Goal: Information Seeking & Learning: Learn about a topic

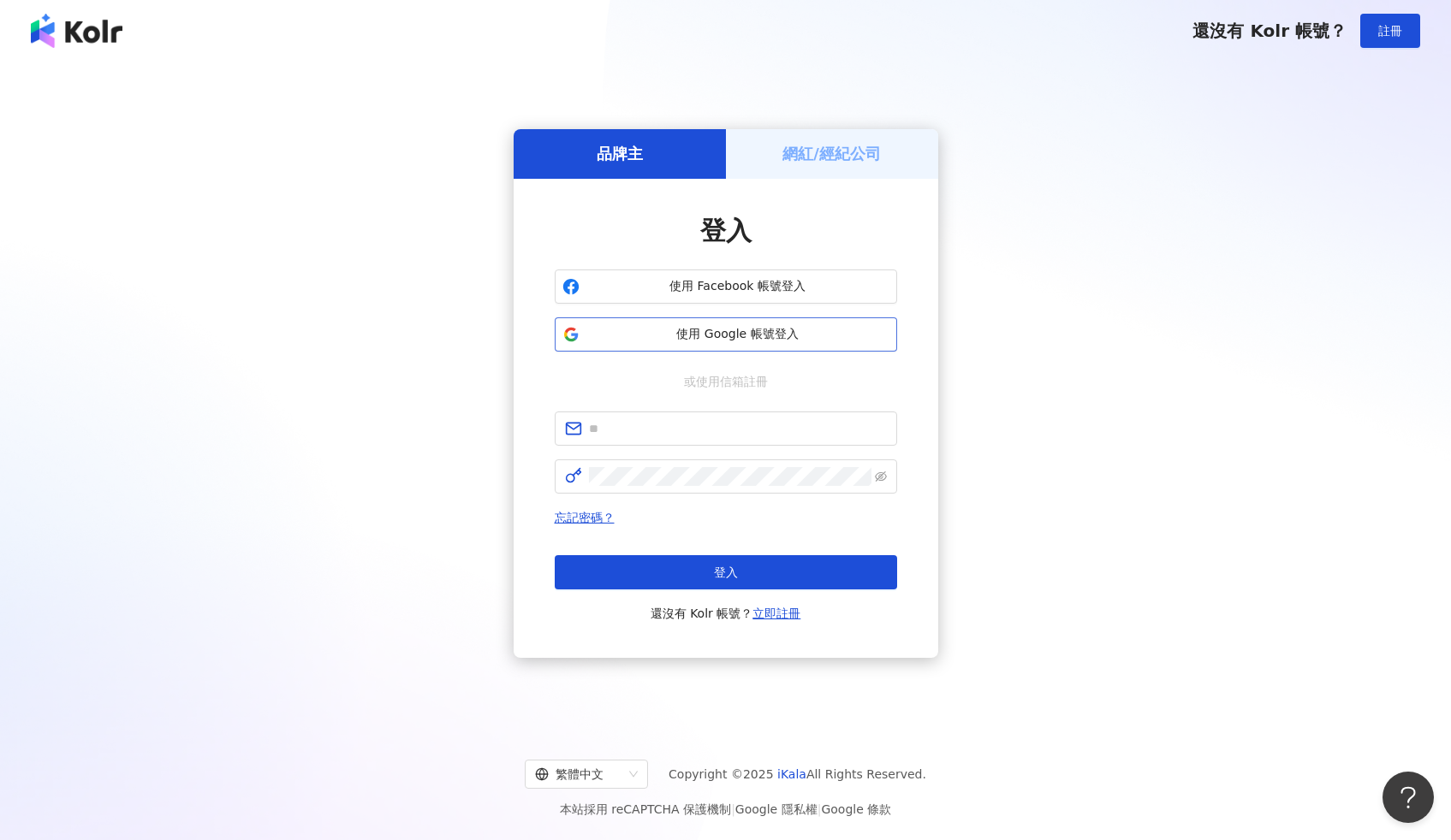
click at [635, 341] on span "使用 Google 帳號登入" at bounding box center [738, 334] width 303 height 17
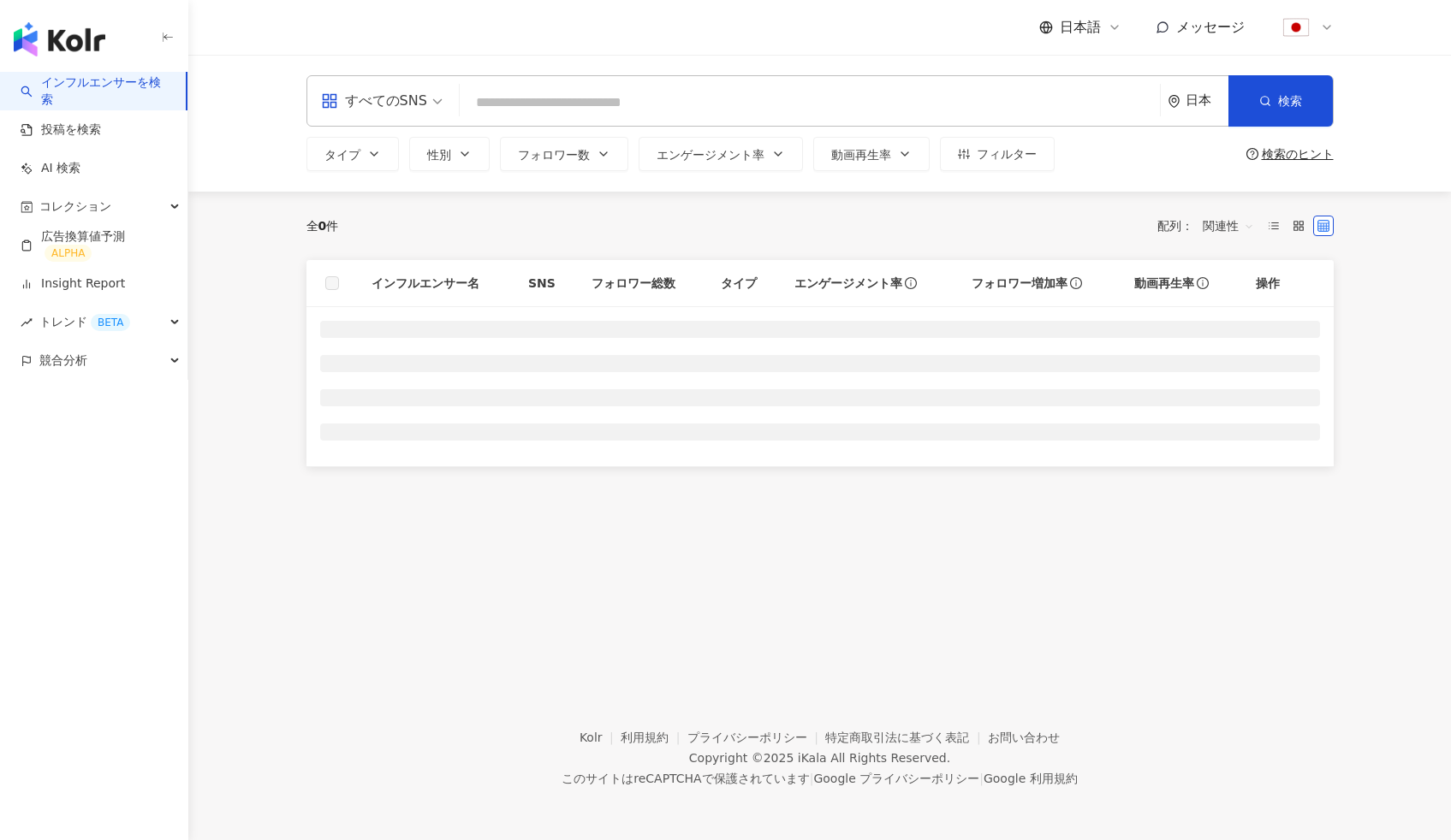
click at [50, 43] on img "button" at bounding box center [59, 40] width 92 height 34
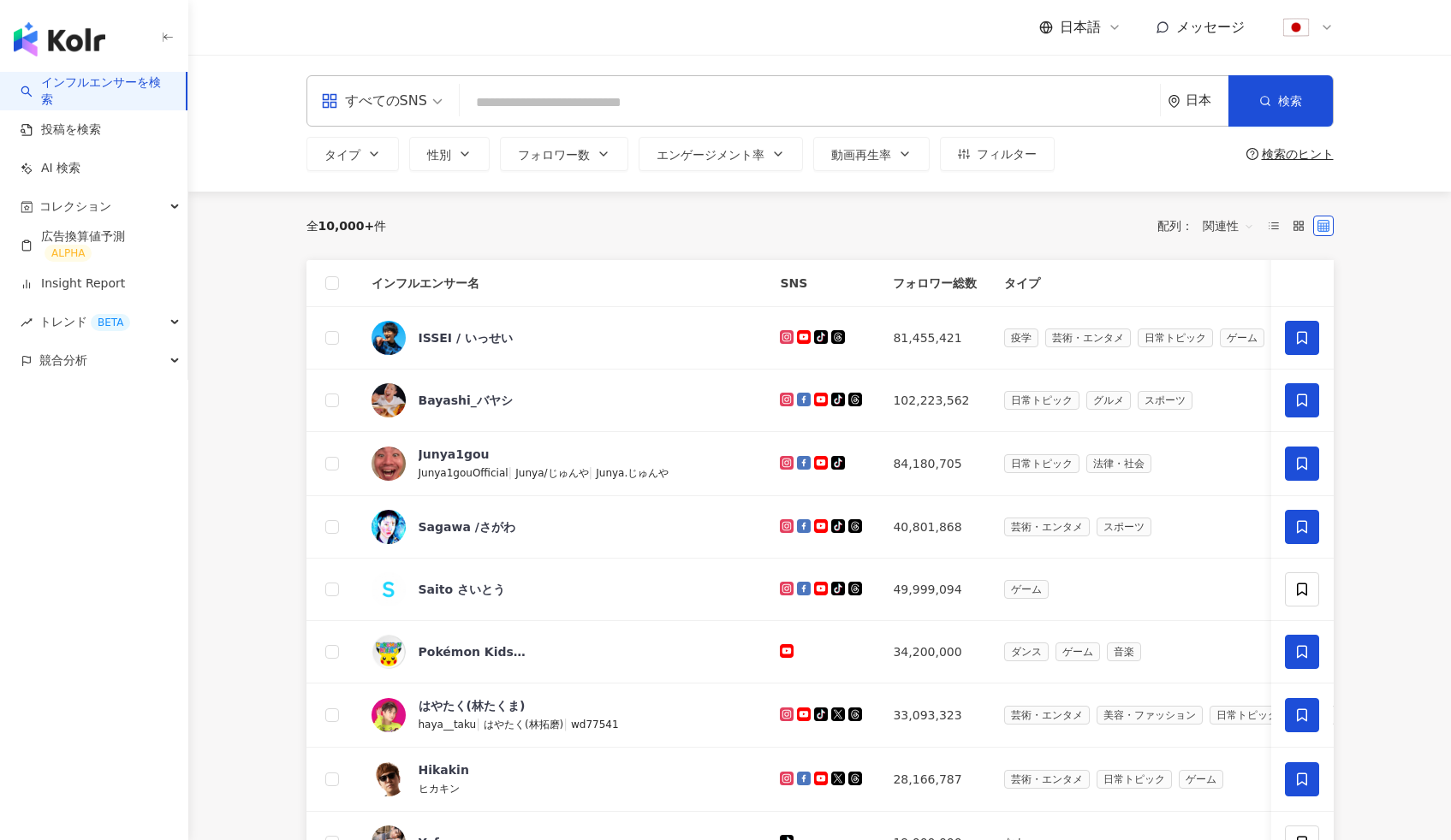
click at [133, 93] on link "インフルエンサーを検索" at bounding box center [96, 91] width 151 height 34
click at [437, 109] on span "すべてのSNS" at bounding box center [382, 101] width 121 height 27
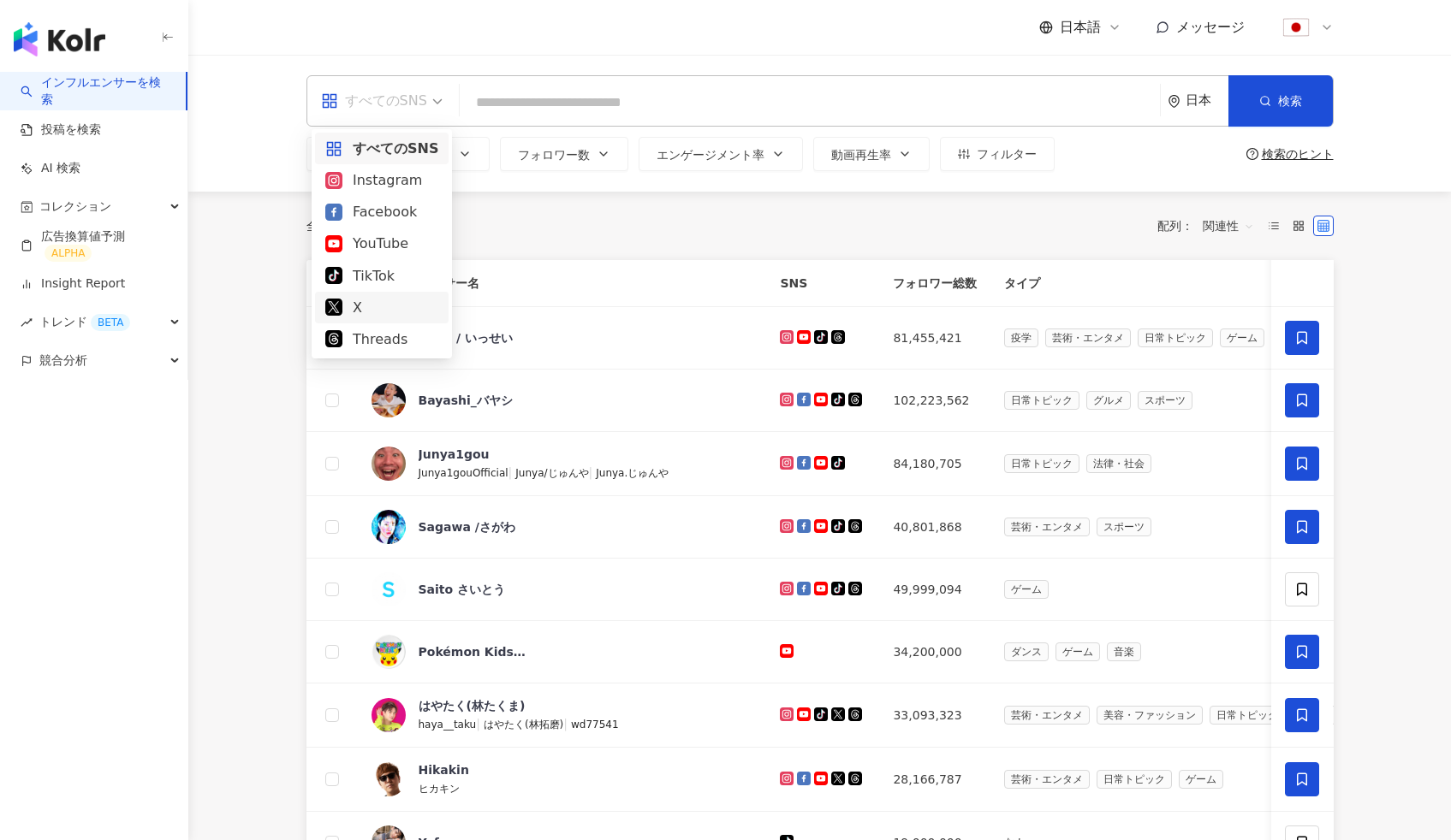
click at [644, 209] on div "全 10,000+ 件 配列： 関連性" at bounding box center [819, 227] width 1027 height 69
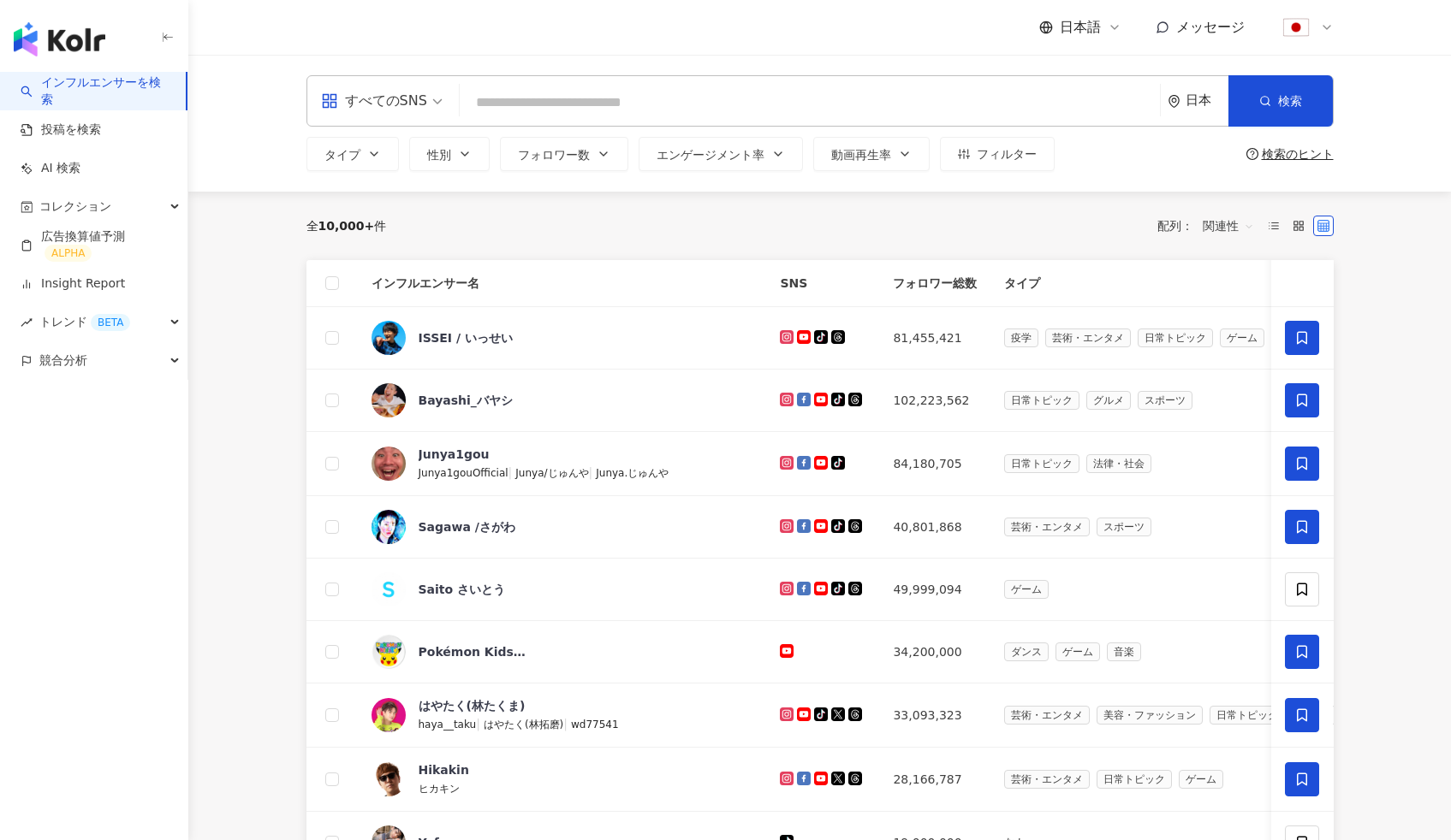
click at [627, 157] on div "タイプ 性別 フォロワー数 エンゲージメント率 動画再生率 フィルター" at bounding box center [680, 154] width 748 height 34
click at [614, 155] on button "フォロワー数" at bounding box center [565, 154] width 129 height 34
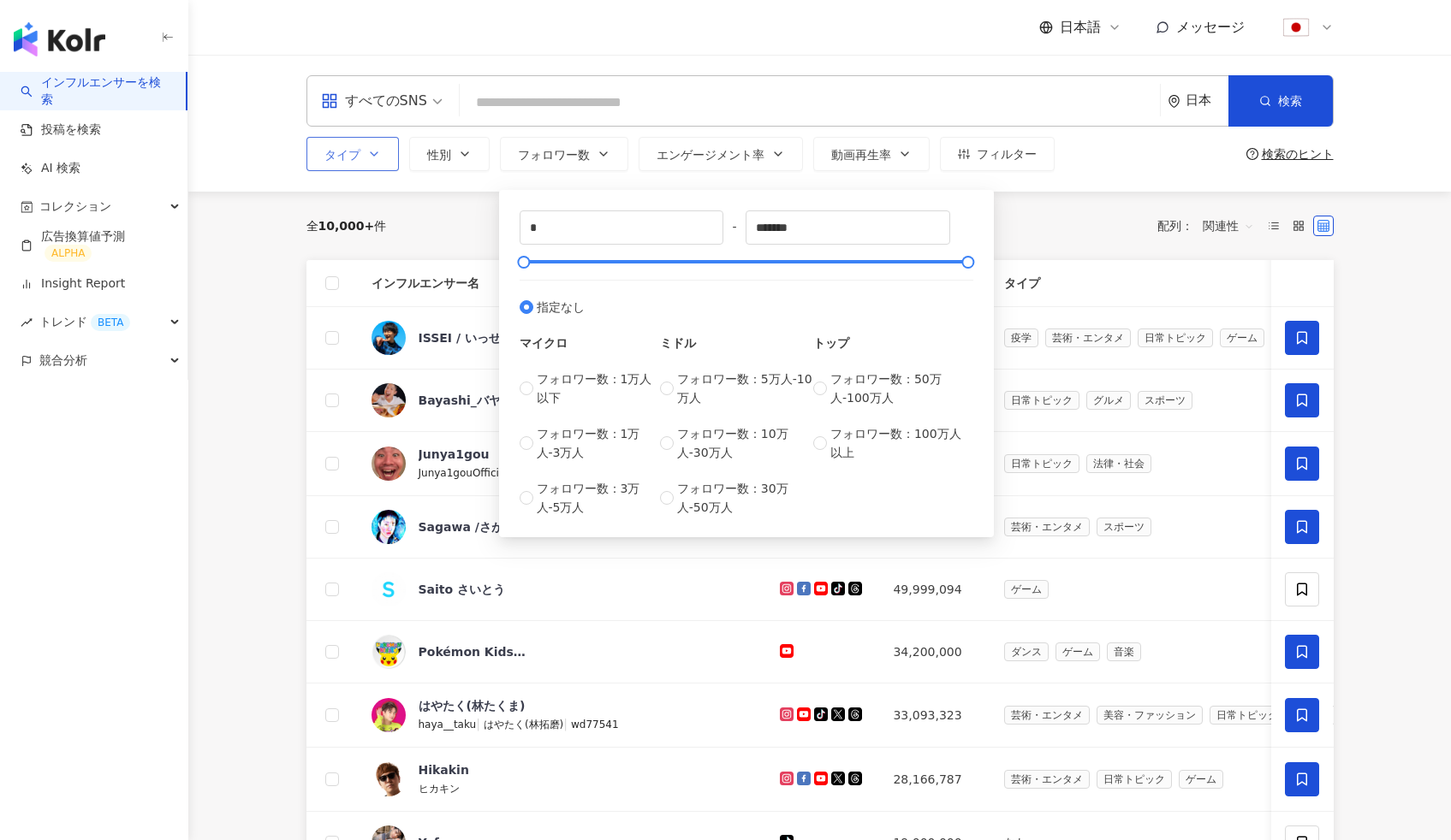
click at [367, 155] on icon "button" at bounding box center [373, 153] width 14 height 14
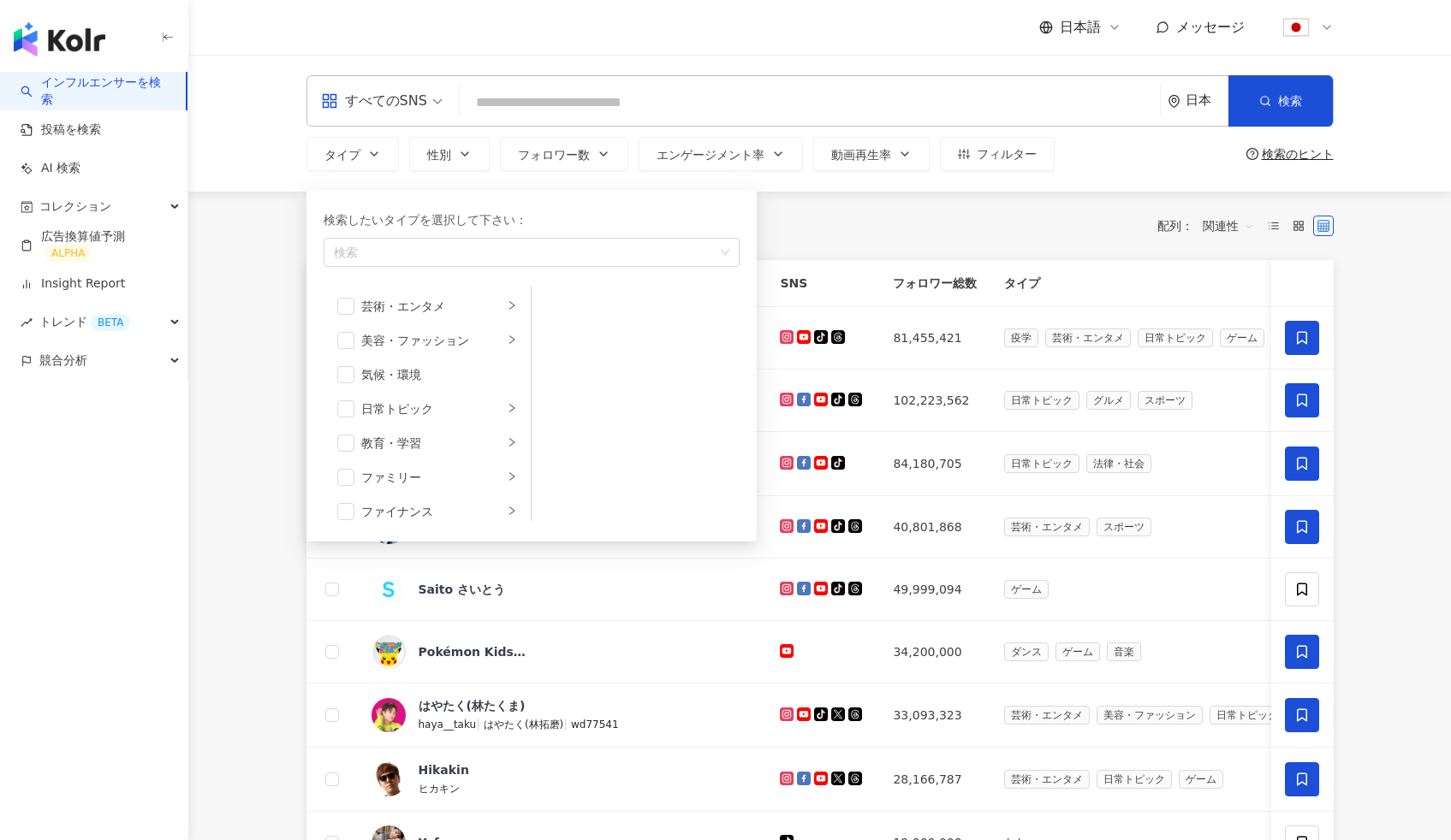
click at [905, 237] on div "全 10,000+ 件 配列： 関連性" at bounding box center [819, 226] width 1027 height 27
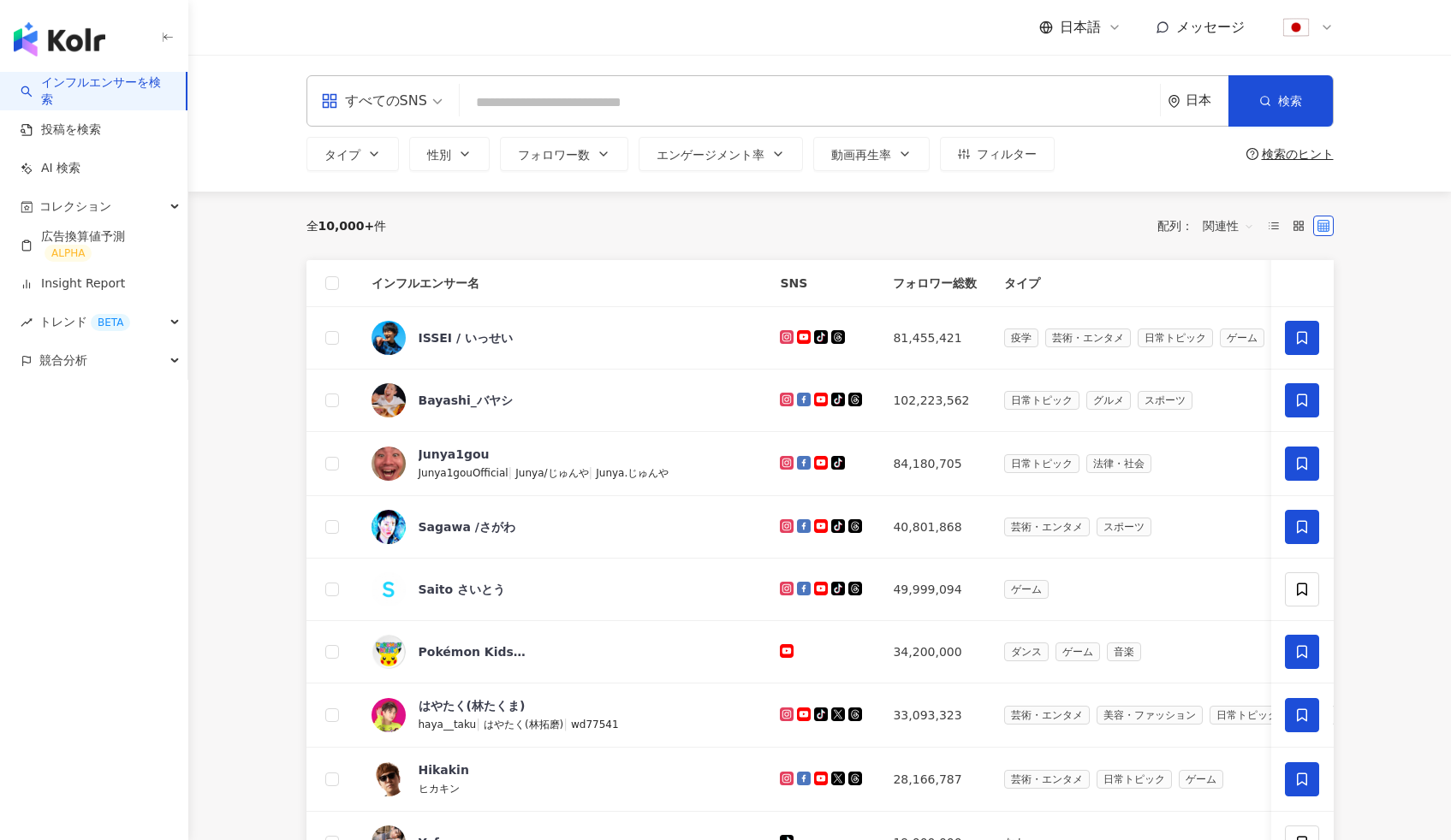
click at [608, 104] on input "search" at bounding box center [809, 102] width 686 height 33
click at [479, 334] on div "ISSEI / いっせい" at bounding box center [466, 338] width 94 height 17
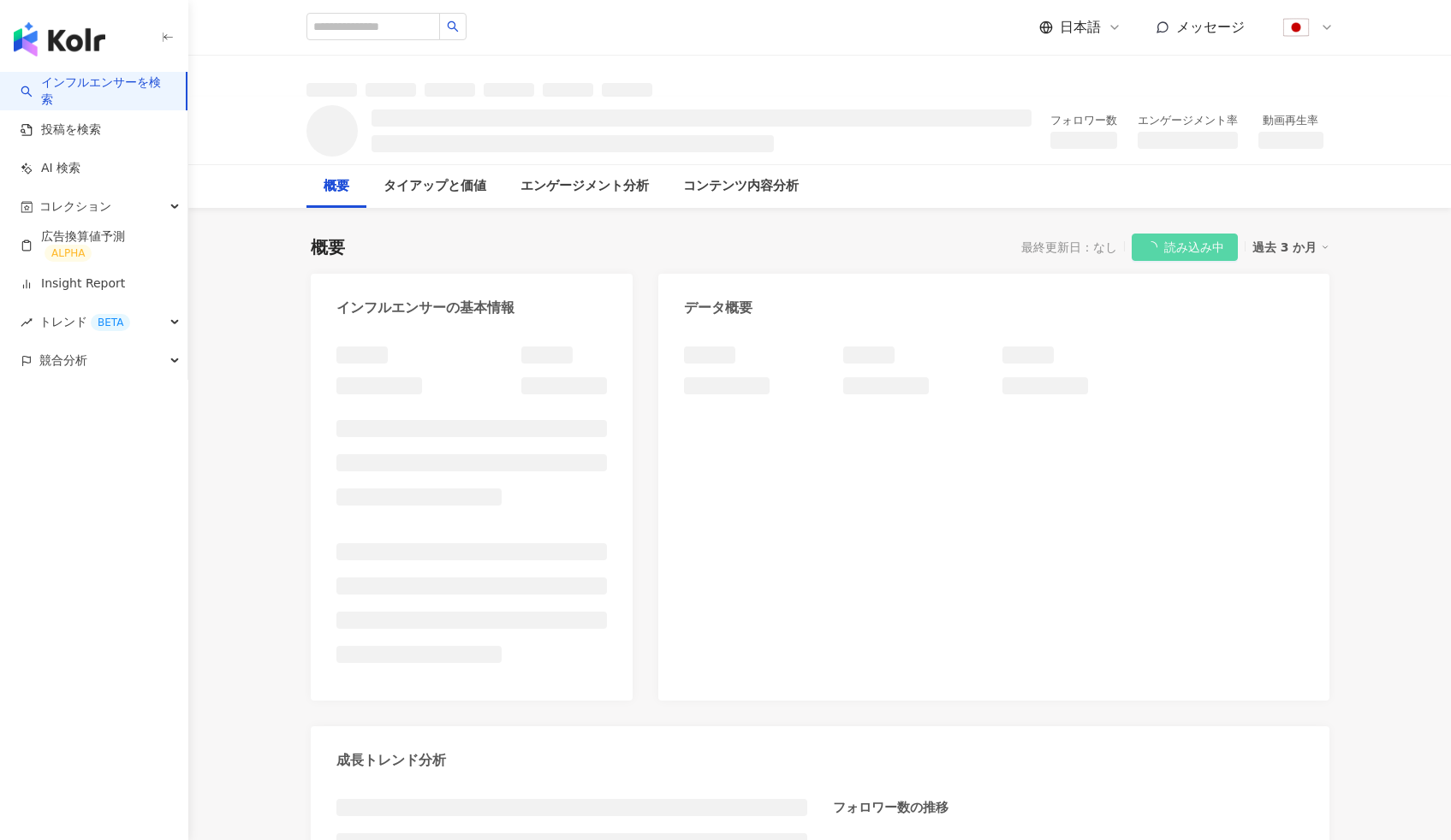
scroll to position [5, 0]
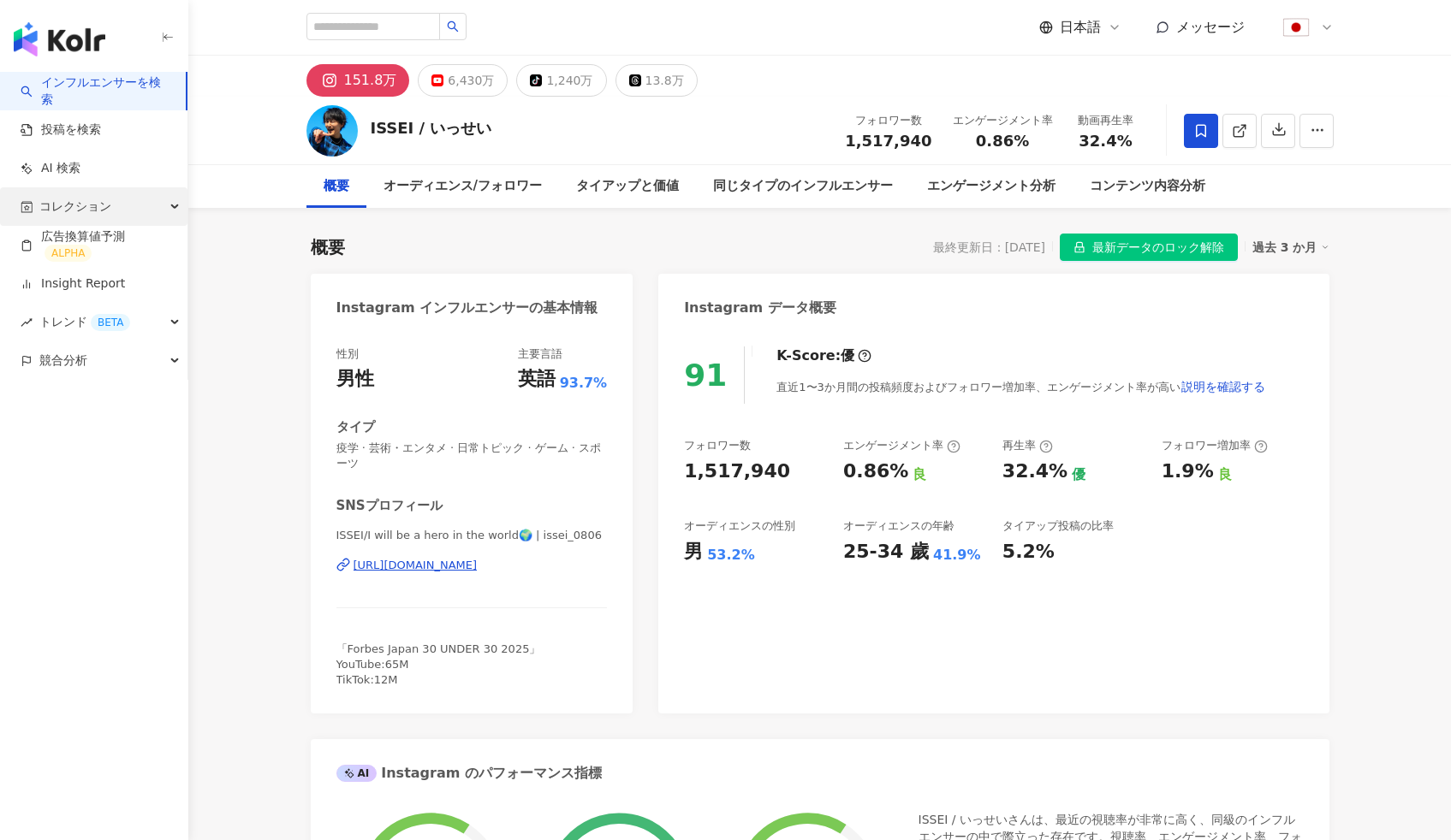
click at [96, 208] on span "コレクション" at bounding box center [74, 207] width 72 height 39
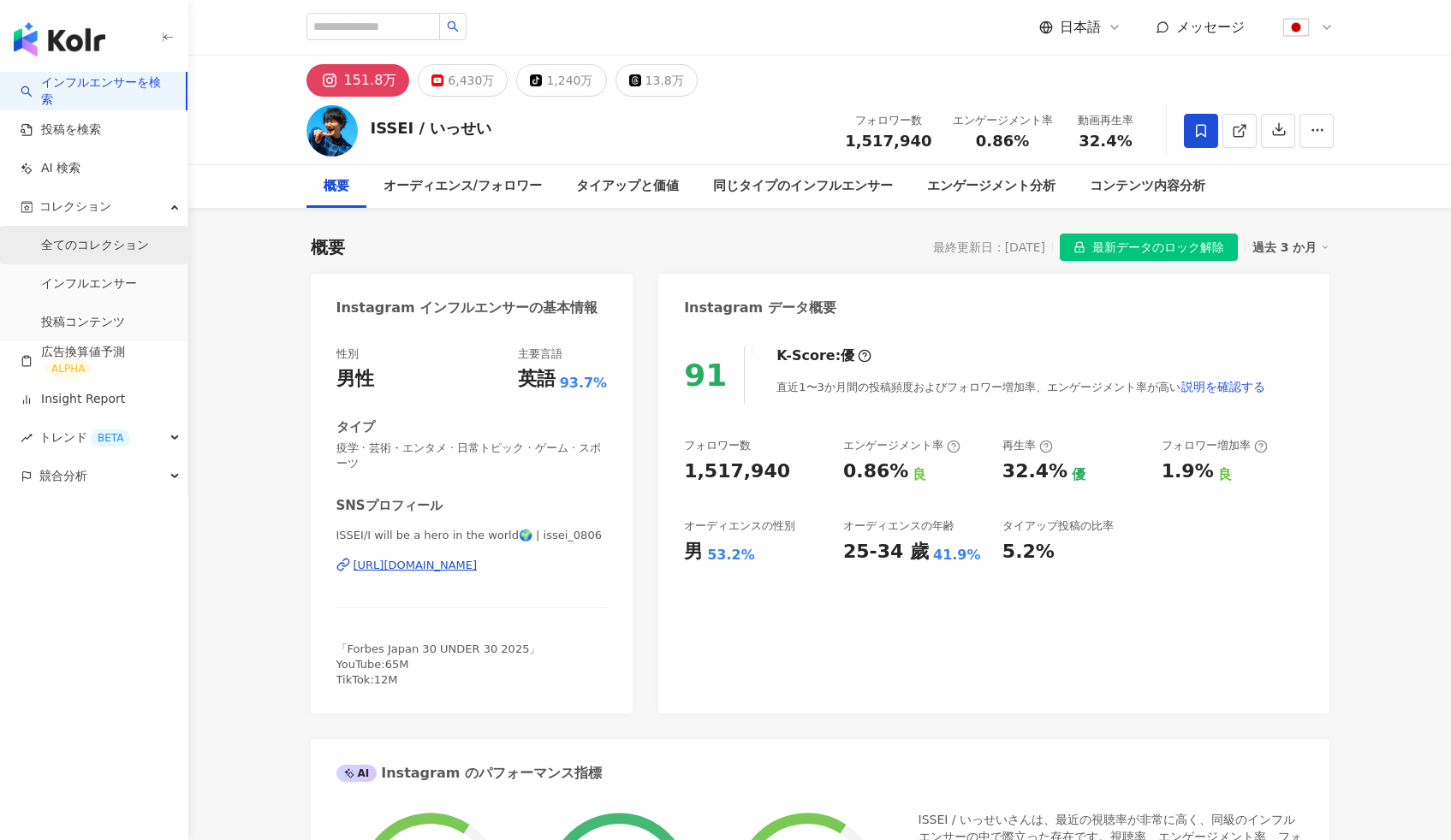
click at [115, 255] on link "全てのコレクション" at bounding box center [94, 246] width 108 height 17
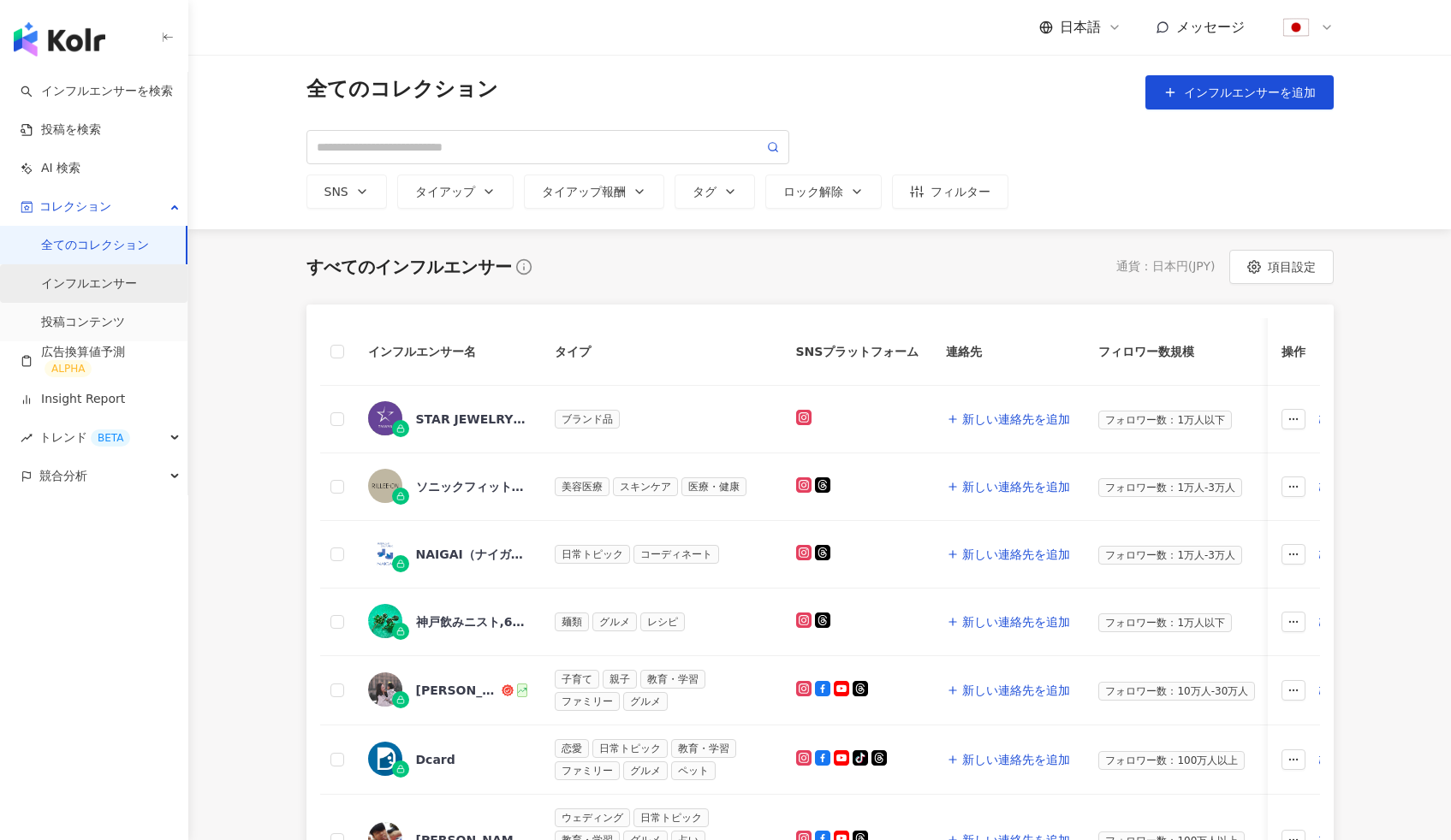
click at [111, 290] on link "インフルエンサー" at bounding box center [89, 284] width 96 height 17
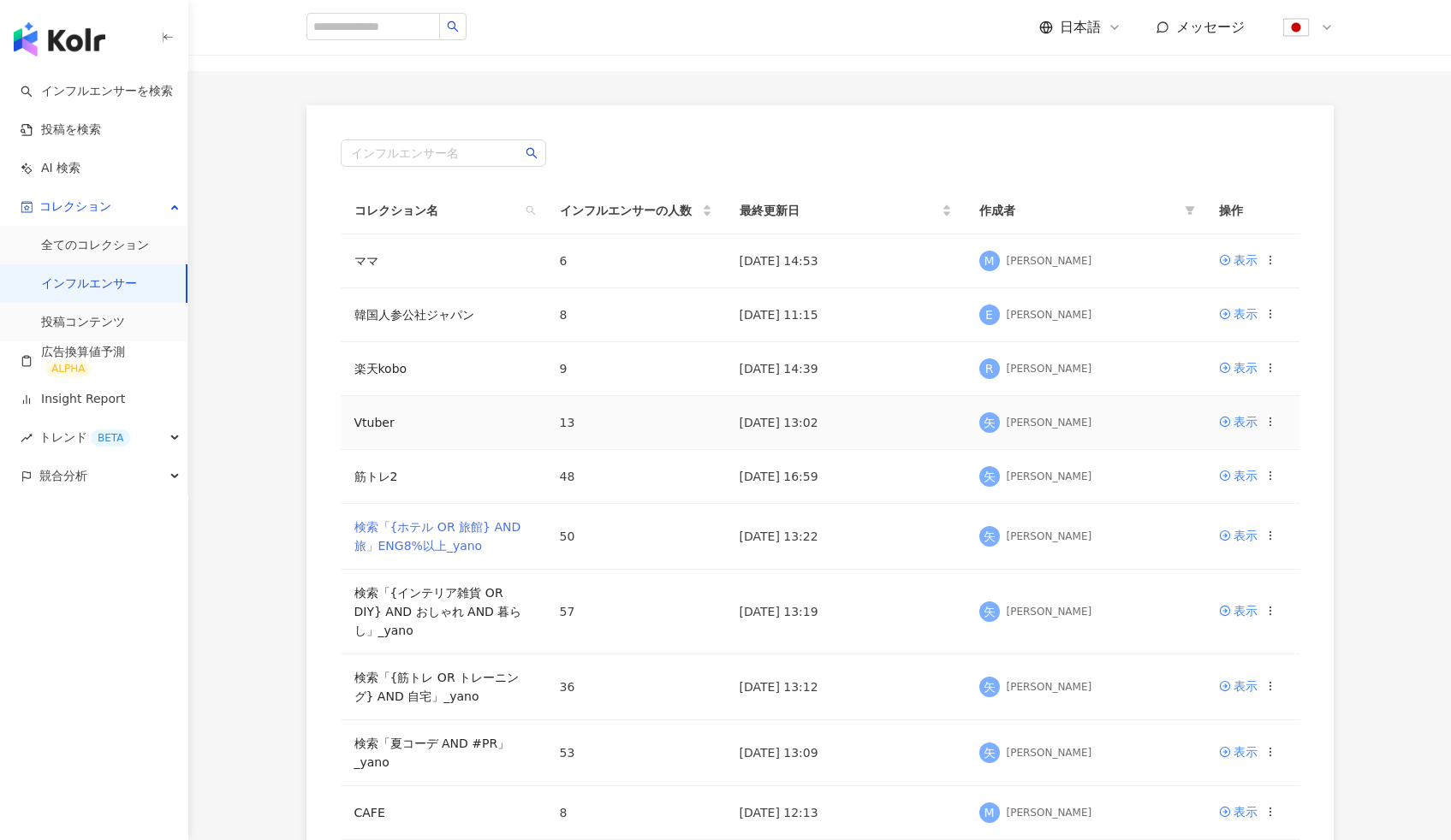
scroll to position [47, 0]
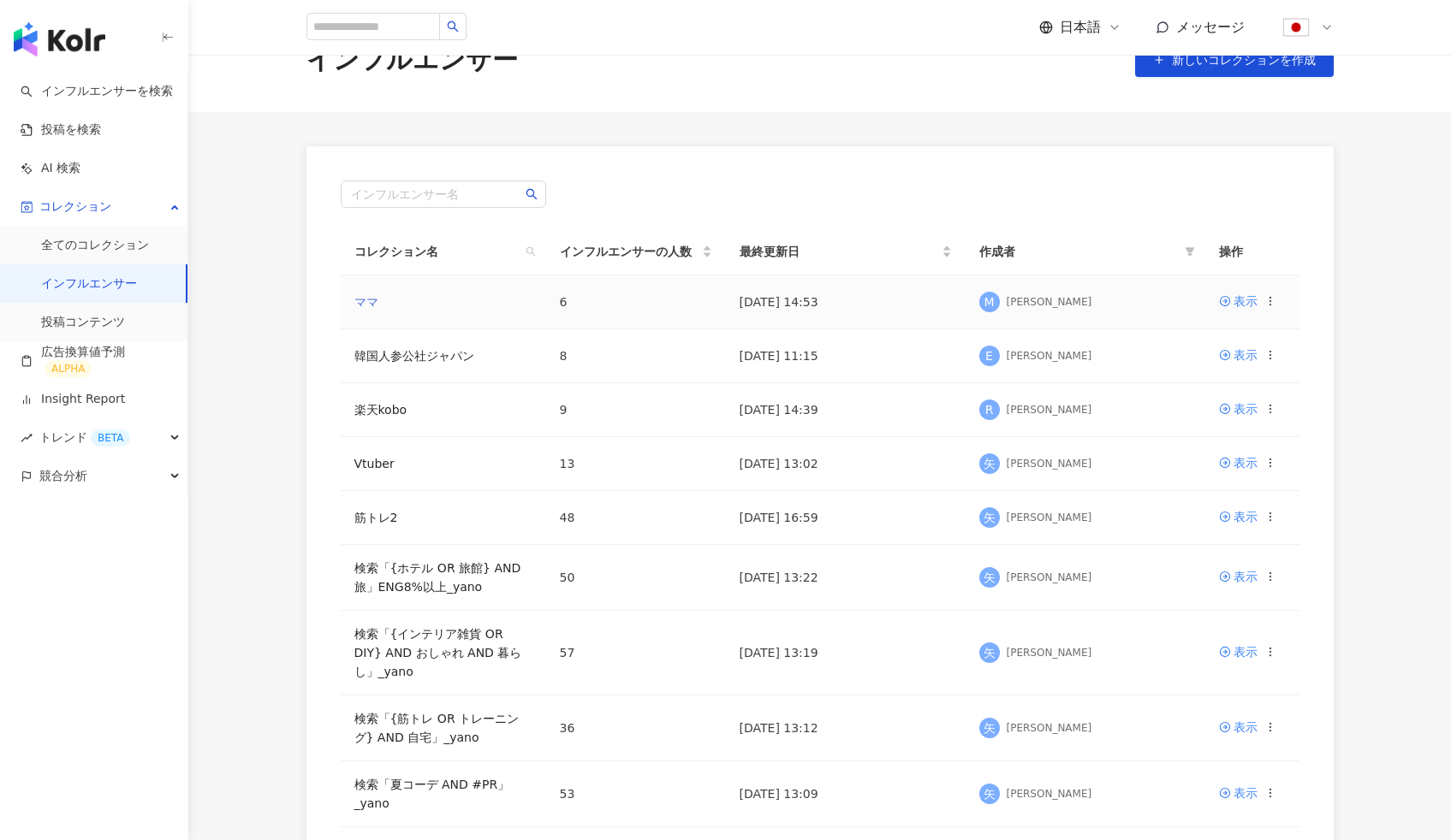
click at [374, 301] on link "ママ" at bounding box center [366, 302] width 24 height 14
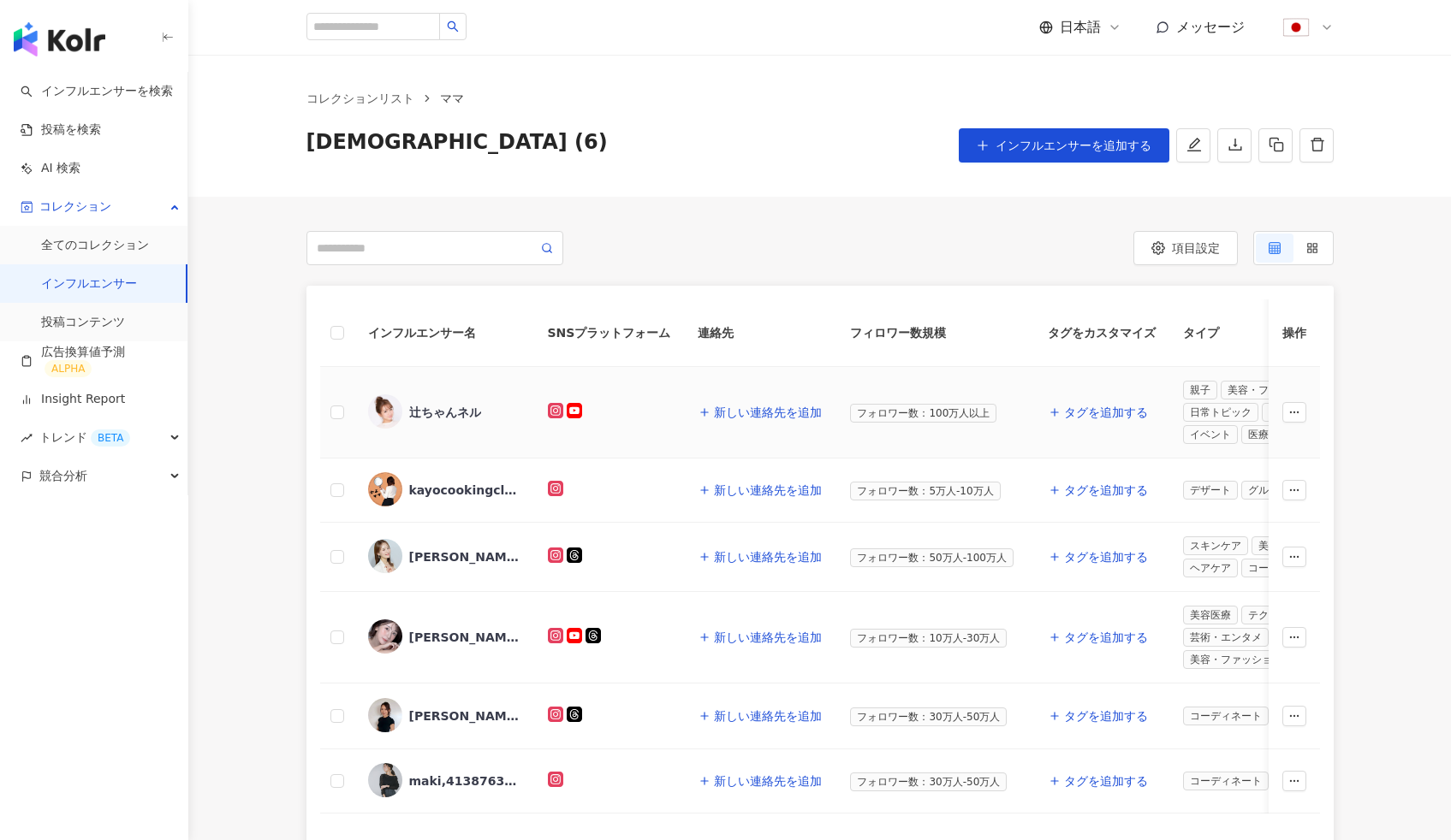
click at [469, 414] on div "辻ちゃんネル" at bounding box center [444, 412] width 72 height 17
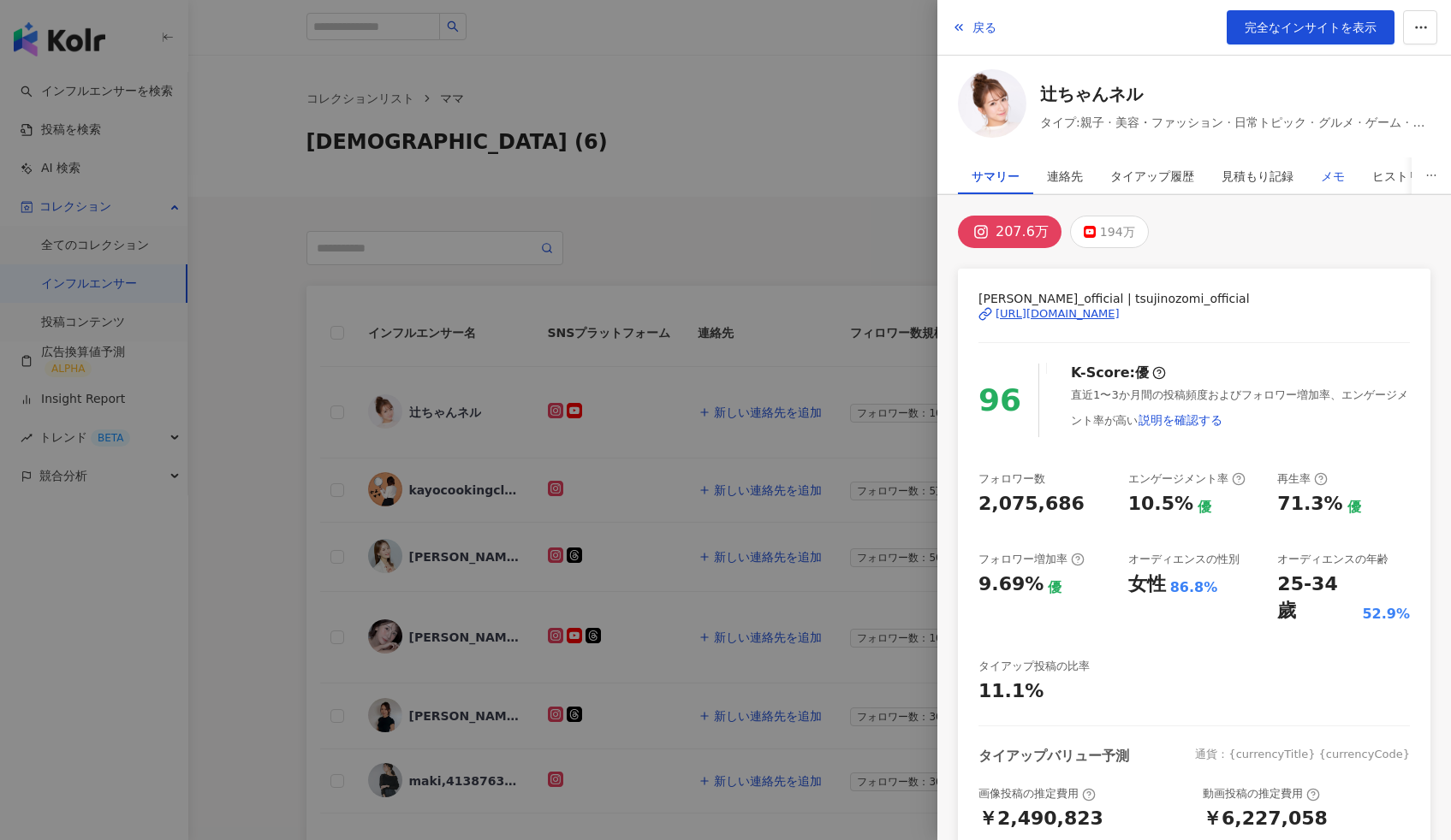
click at [1340, 178] on div "メモ" at bounding box center [1332, 177] width 24 height 34
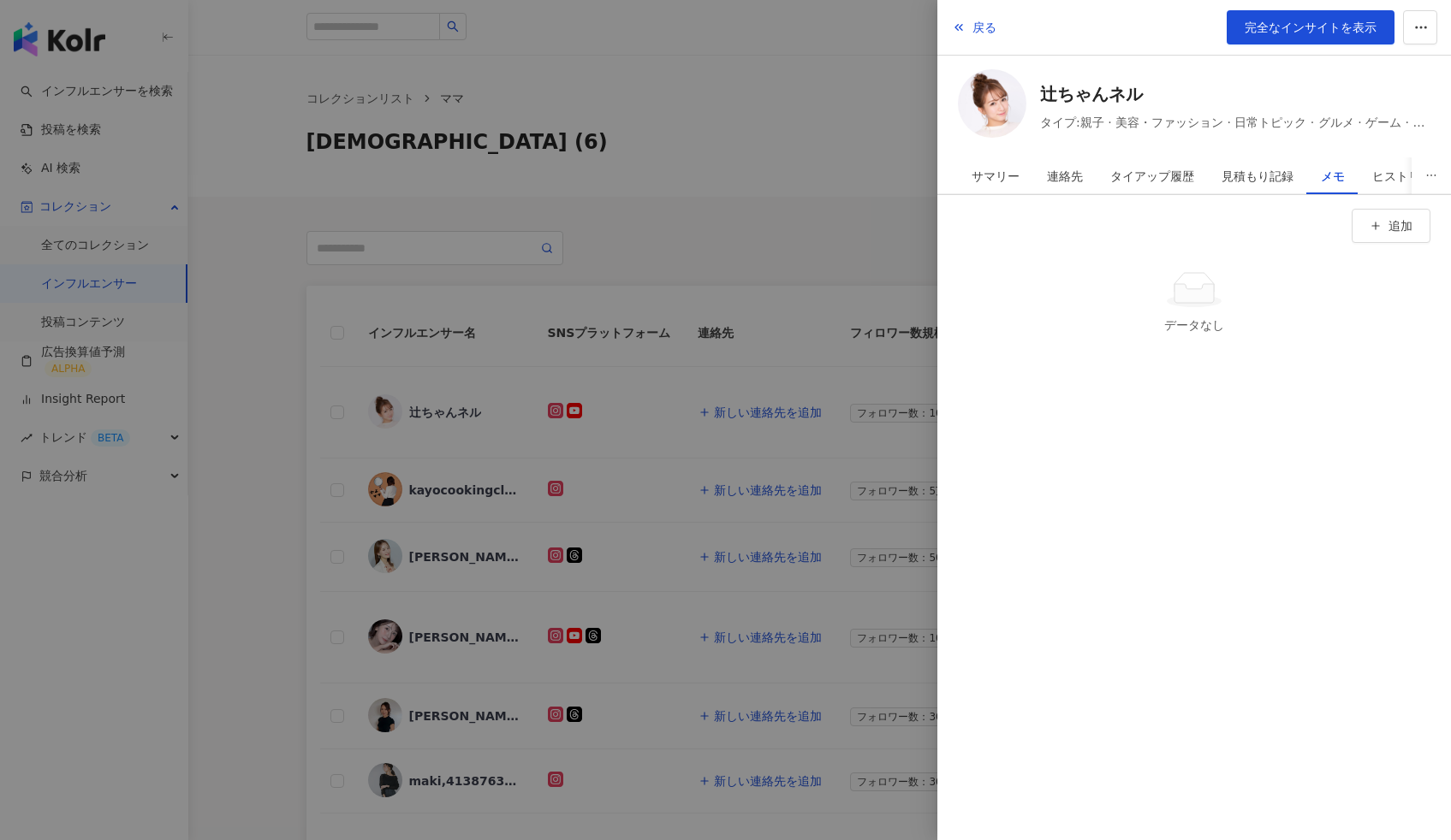
click at [650, 143] on div at bounding box center [725, 420] width 1451 height 840
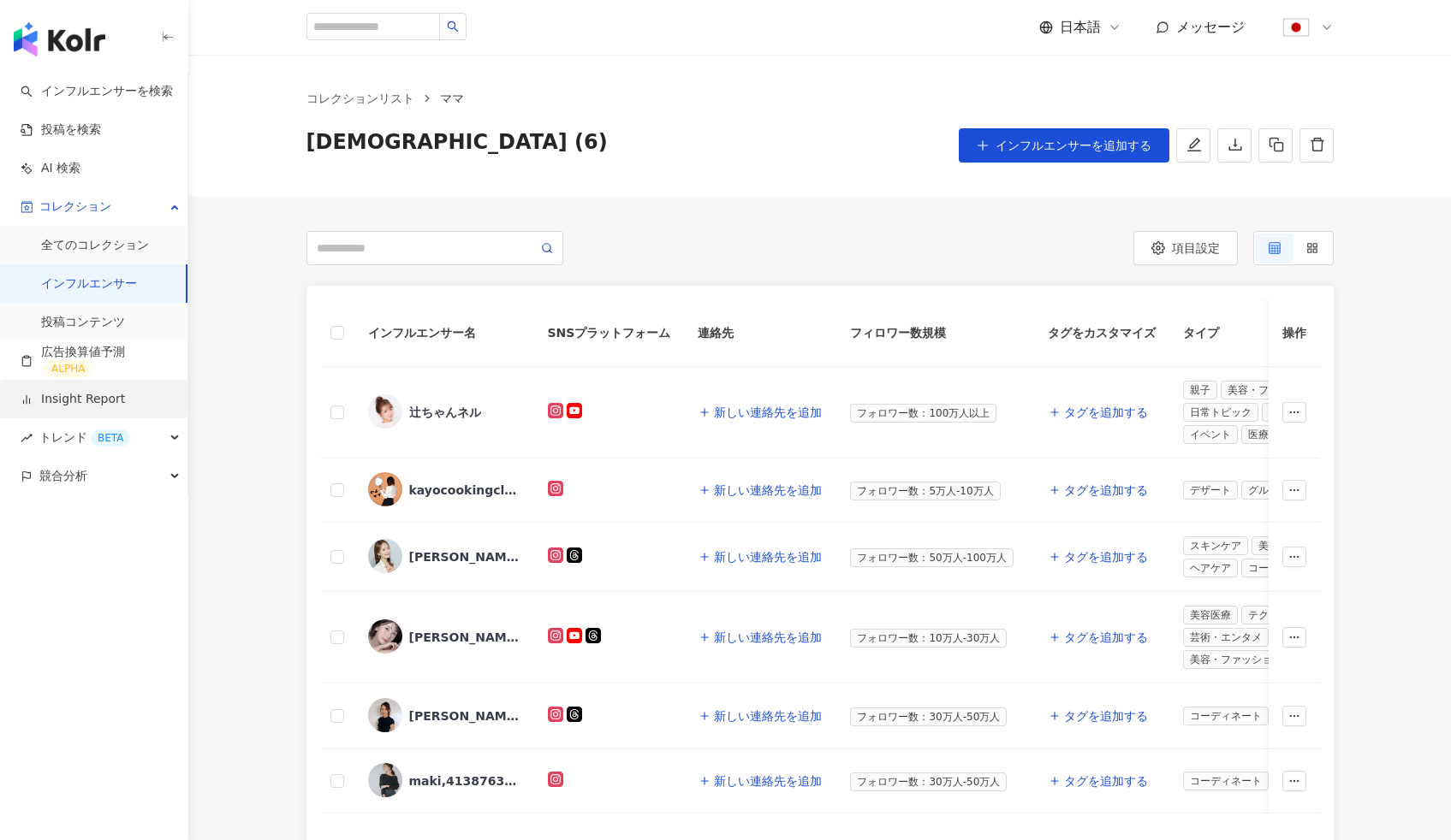
click at [81, 391] on link "Insight Report" at bounding box center [73, 400] width 104 height 17
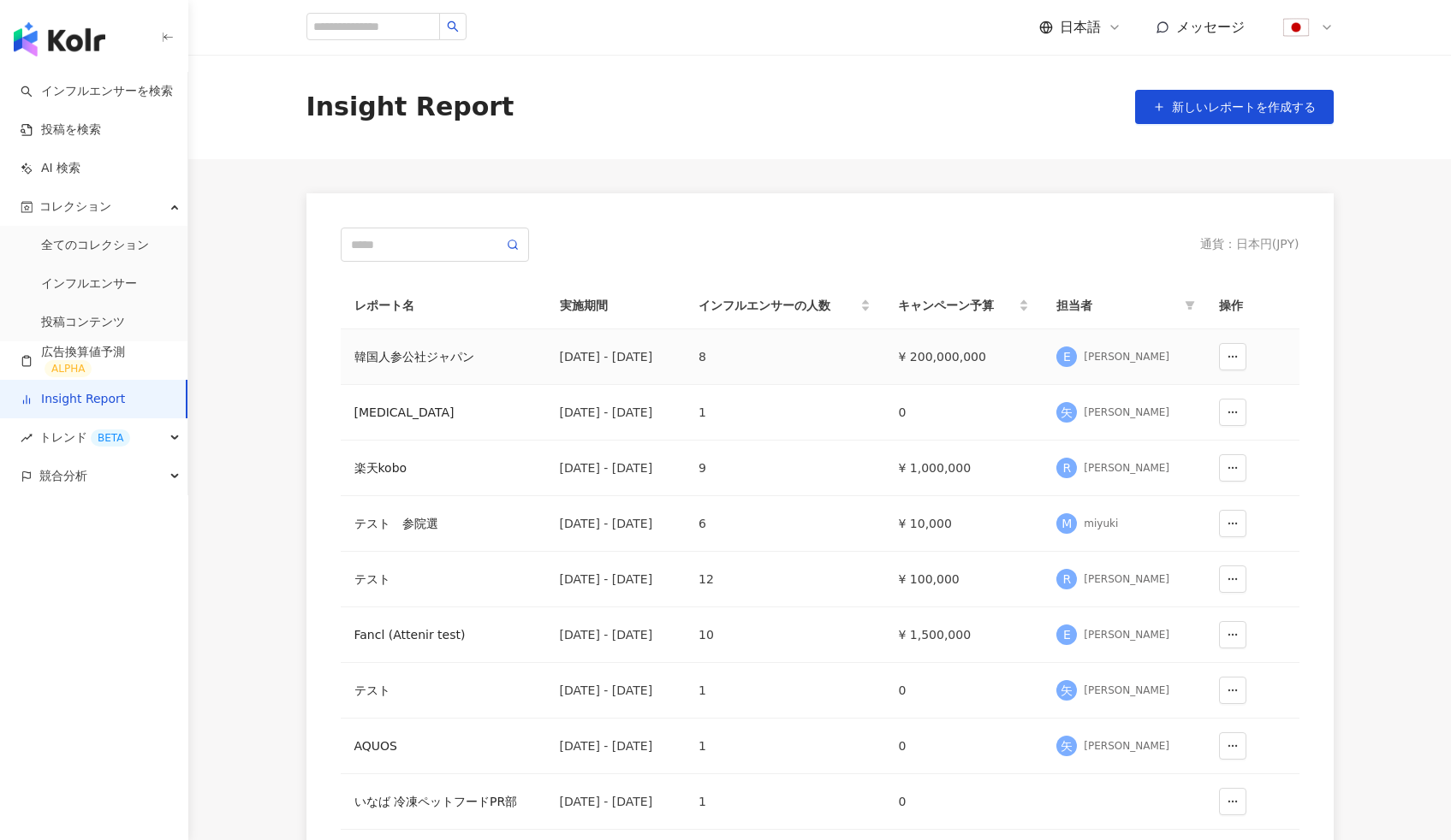
click at [401, 359] on div "韓国人参公社ジャパン" at bounding box center [443, 356] width 178 height 19
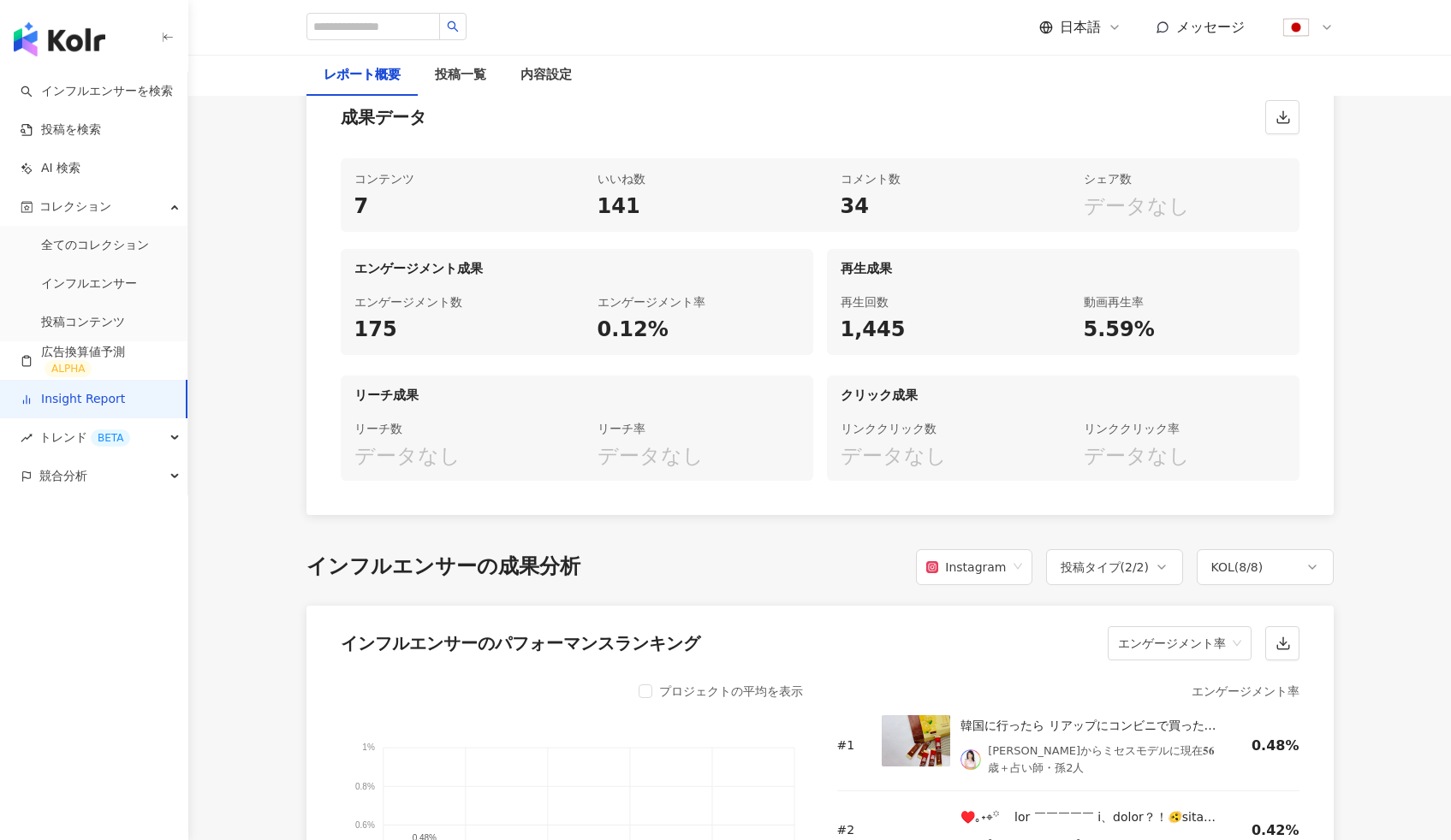
scroll to position [886, 0]
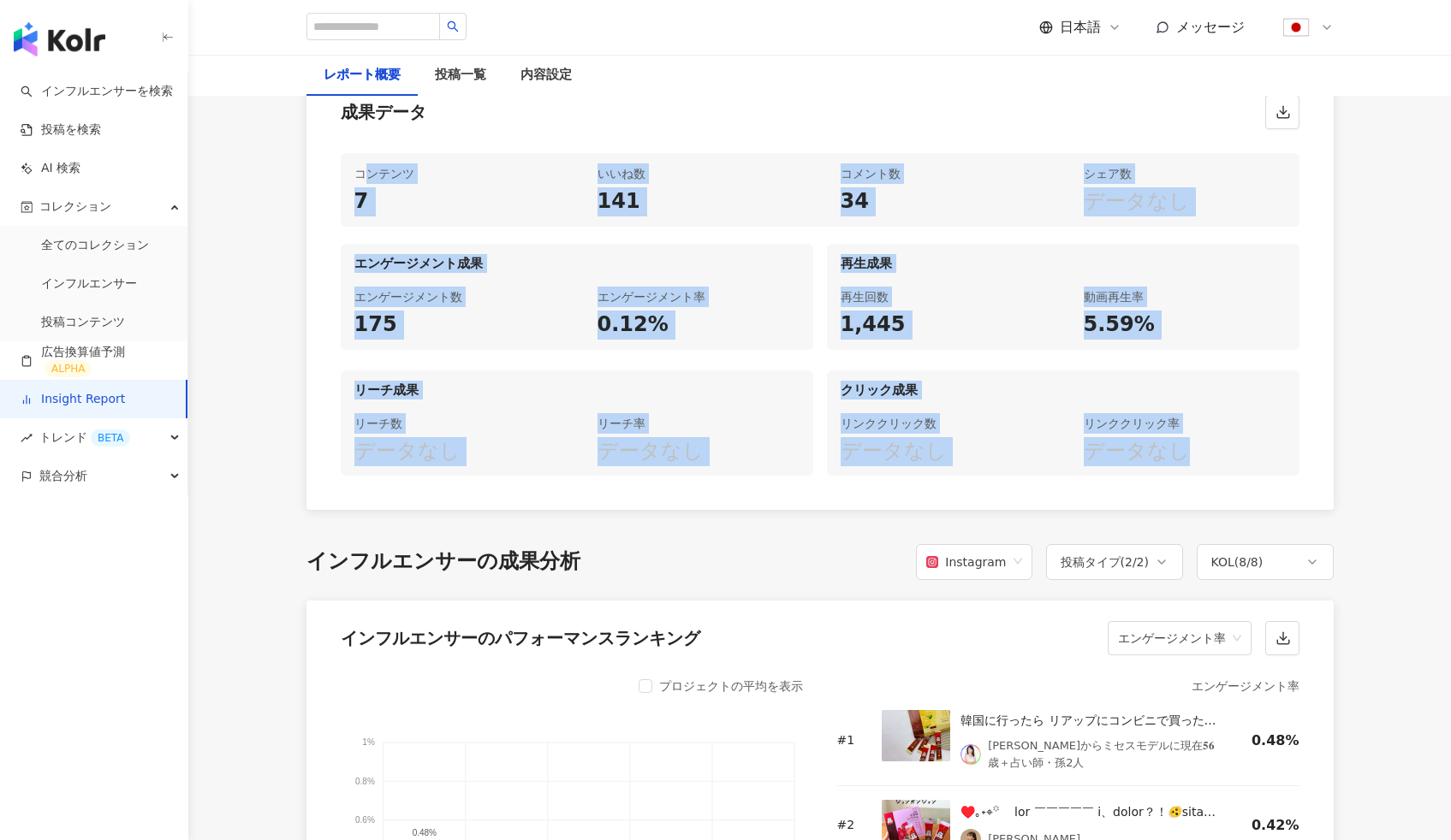
drag, startPoint x: 363, startPoint y: 234, endPoint x: 1168, endPoint y: 520, distance: 854.3
click at [1170, 510] on div "コンテンツ 7 いいね数 141 コメント数 34 シェア数 データなし エンゲージメント成果 エンゲージメント数 175 エンゲージメント率 0.12% 再…" at bounding box center [819, 324] width 1027 height 371
click at [788, 510] on div "コンテンツ 7 いいね数 141 コメント数 34 シェア数 データなし エンゲージメント成果 エンゲージメント数 175 エンゲージメント率 0.12% 再…" at bounding box center [819, 324] width 1027 height 371
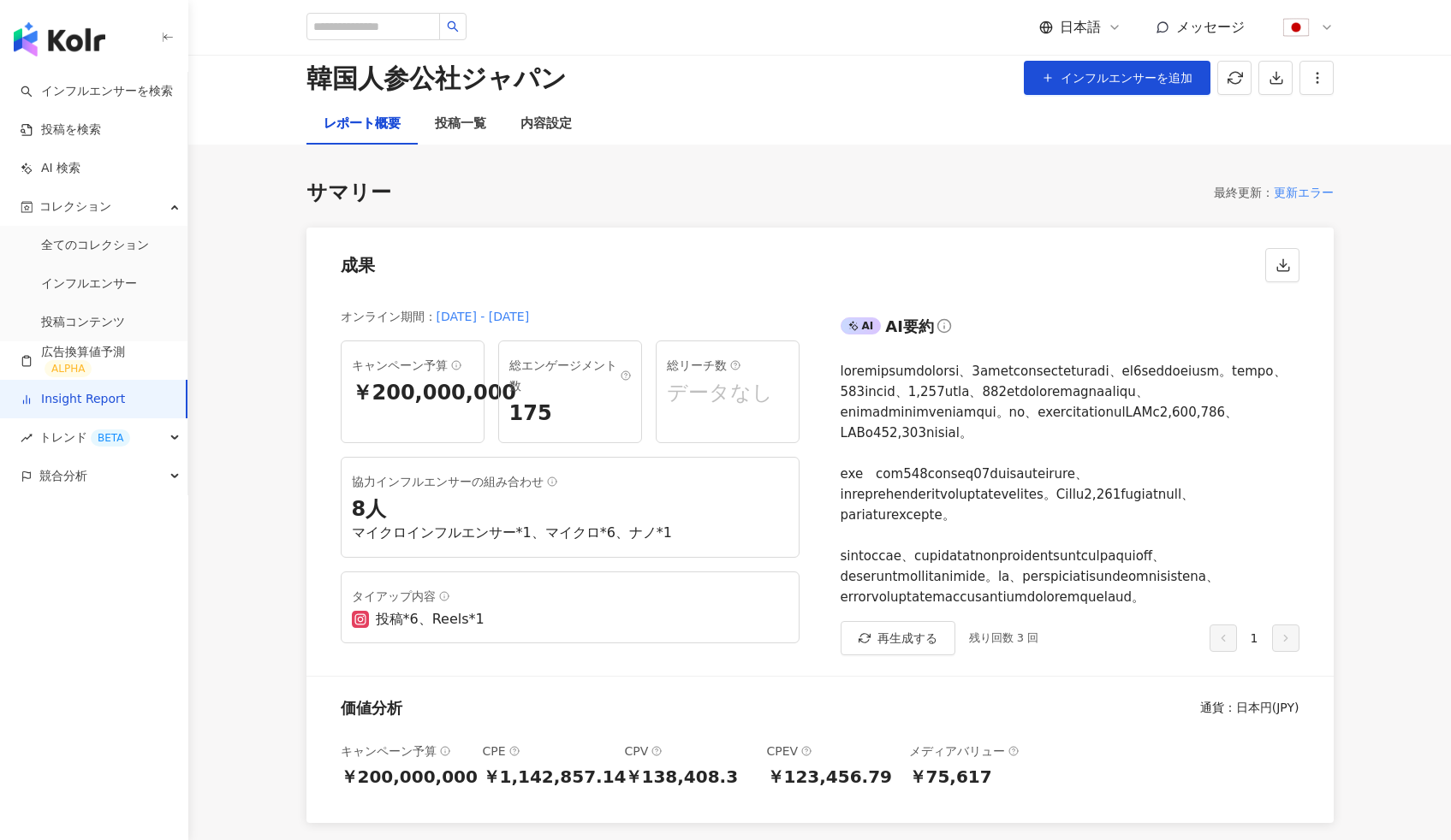
scroll to position [0, 0]
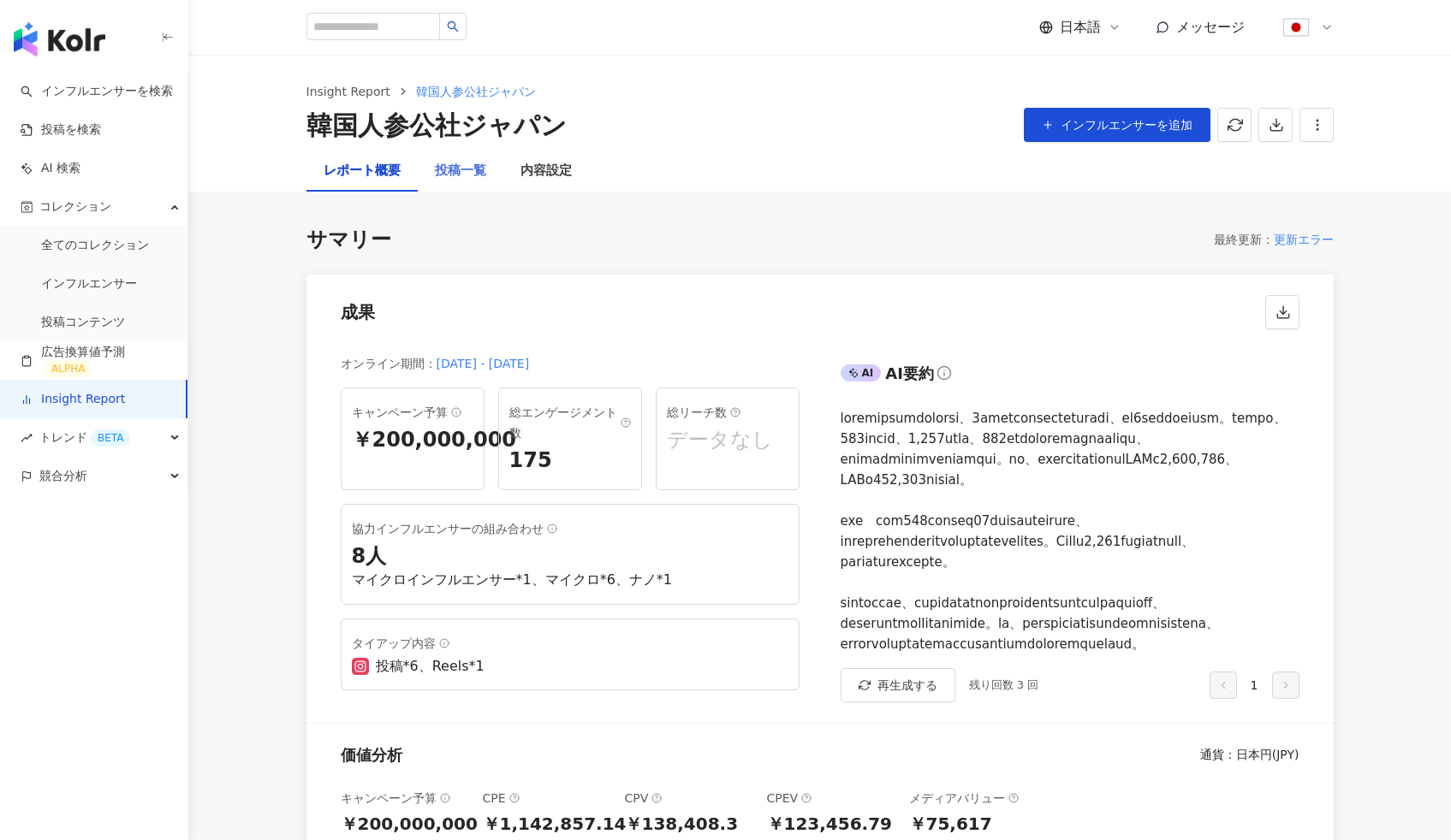
click at [457, 186] on div "投稿一覧" at bounding box center [460, 170] width 85 height 41
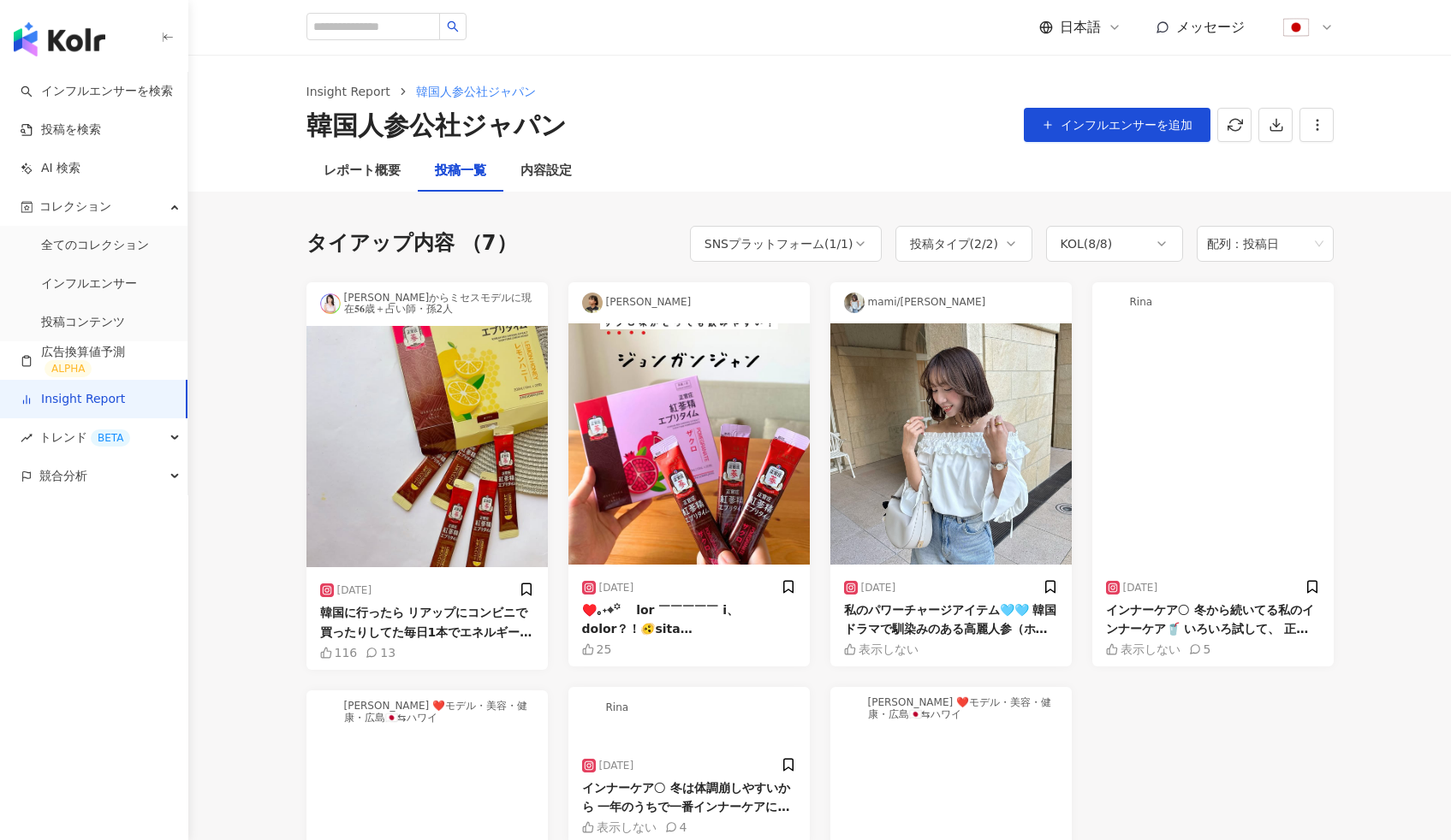
scroll to position [82, 0]
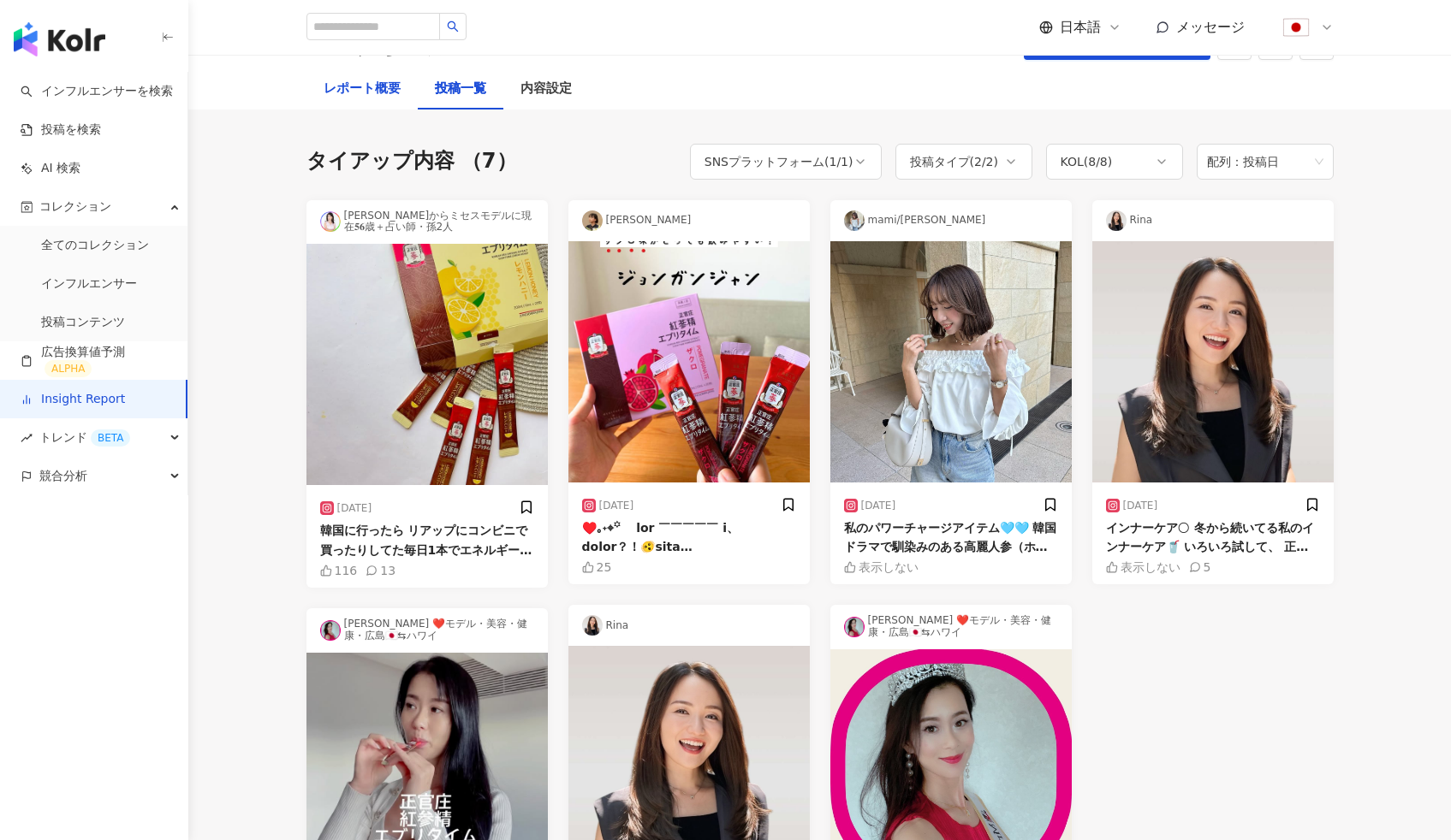
click at [356, 87] on div "レポート概要" at bounding box center [362, 89] width 77 height 21
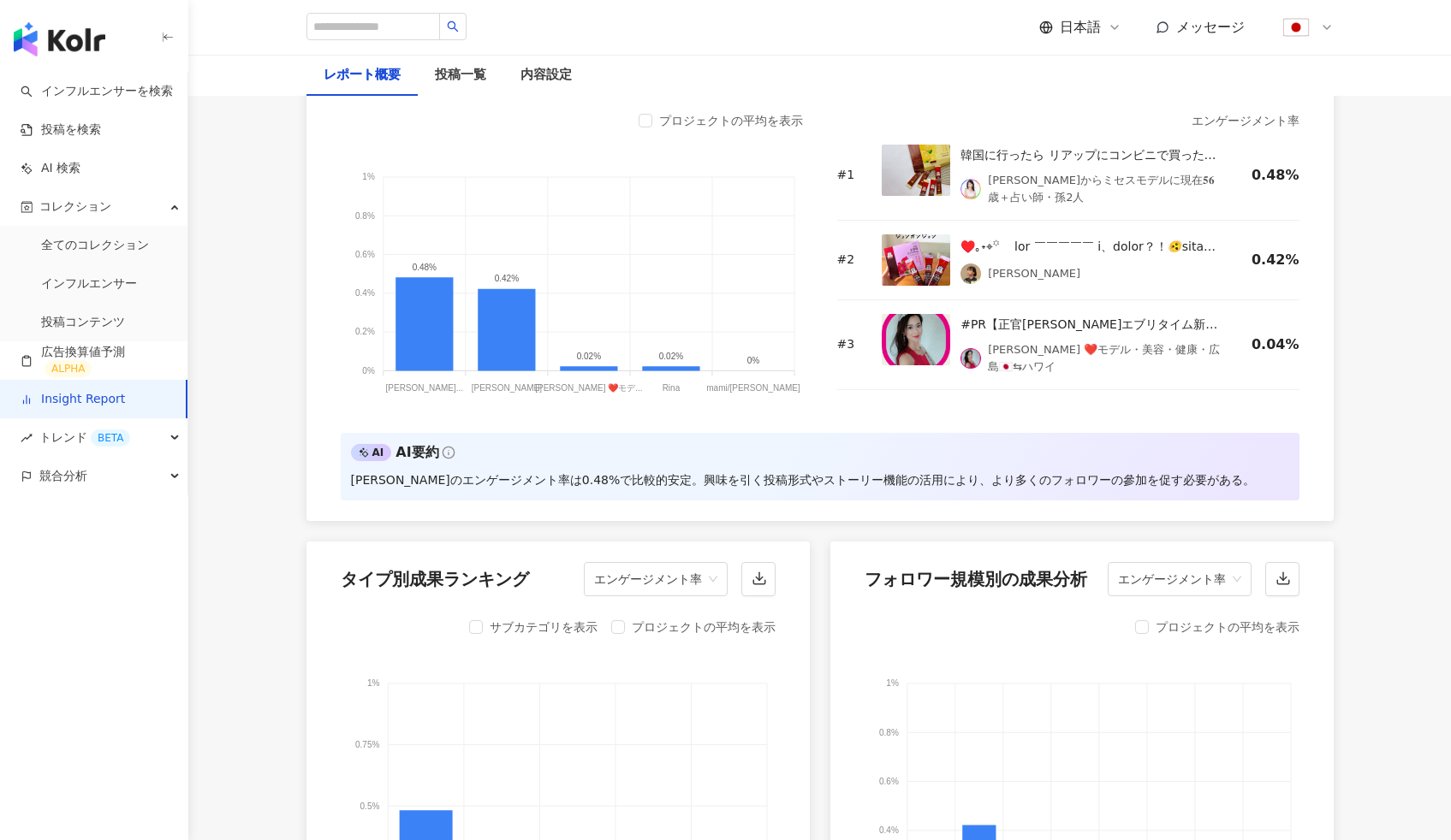
scroll to position [1590, 0]
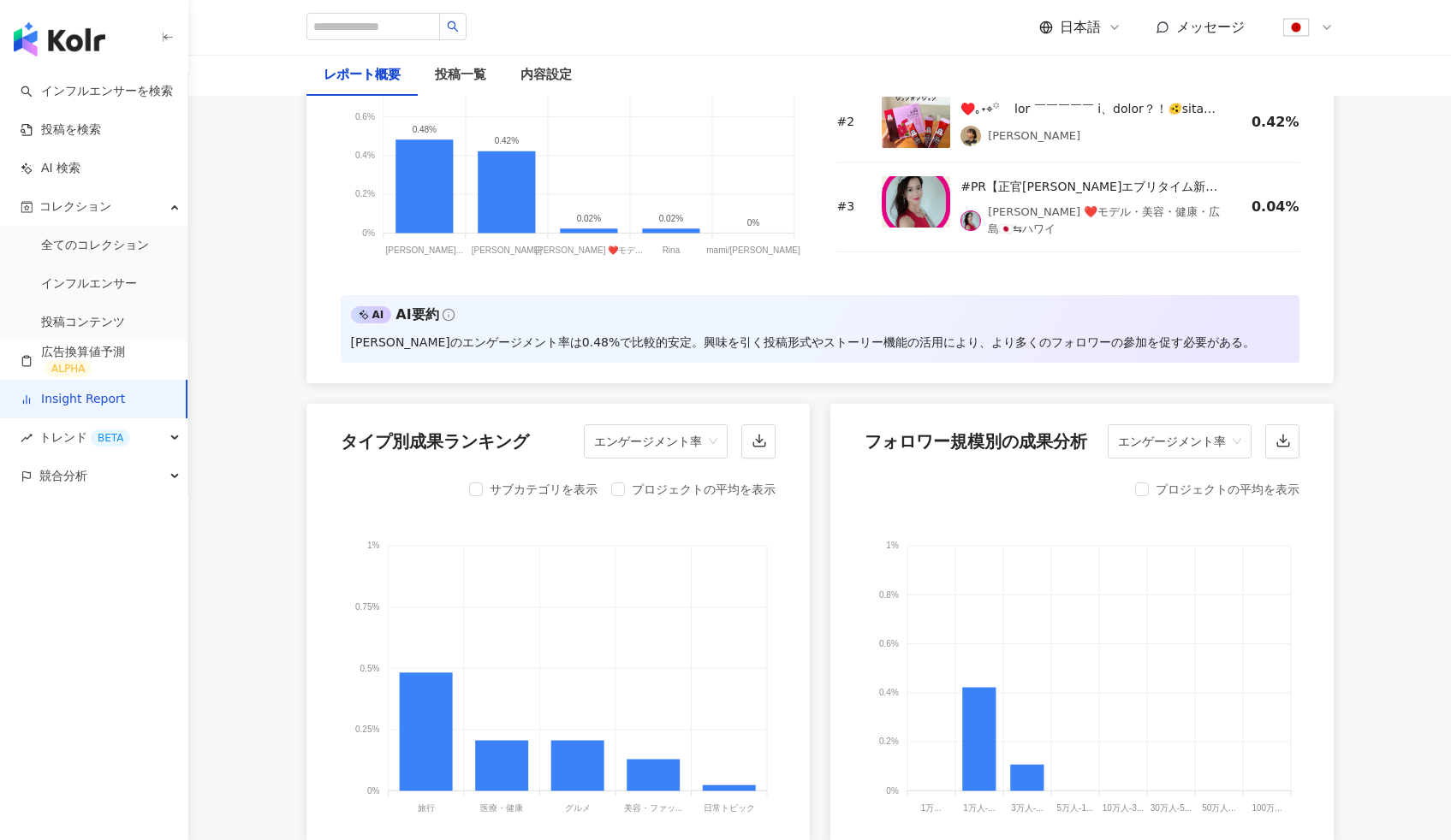
click at [818, 516] on div "インフルエンサーのパフォーマンスランキング エンゲージメント率 プロジェクトの平均を表示 1% 1% 0.8% 0.8% 0.6% 0.6% 0.4% 0.4…" at bounding box center [819, 648] width 1027 height 1501
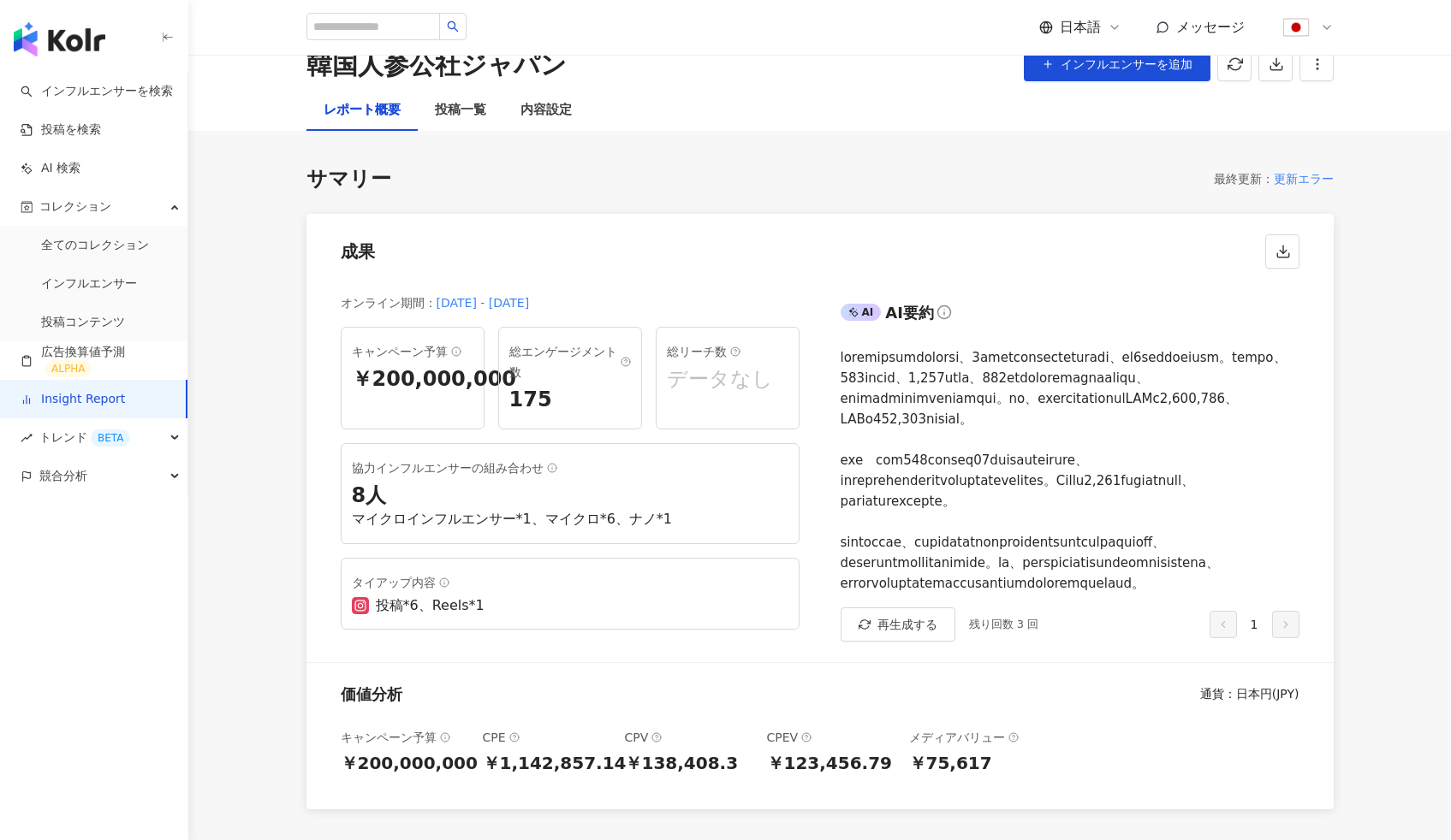
scroll to position [0, 0]
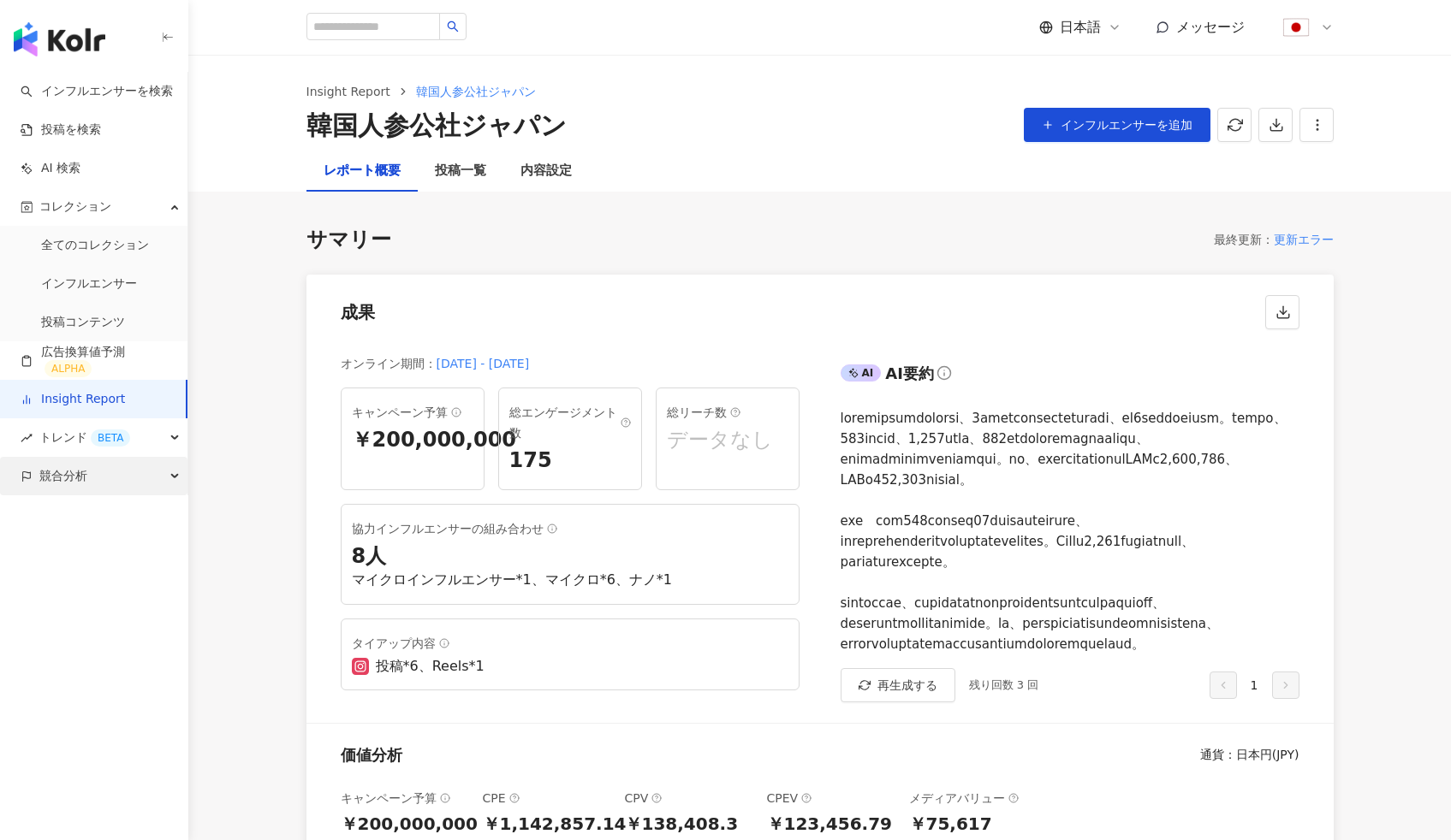
click at [101, 485] on div "競合分析" at bounding box center [93, 476] width 188 height 39
click at [119, 522] on link "アカウント分析" at bounding box center [82, 515] width 84 height 17
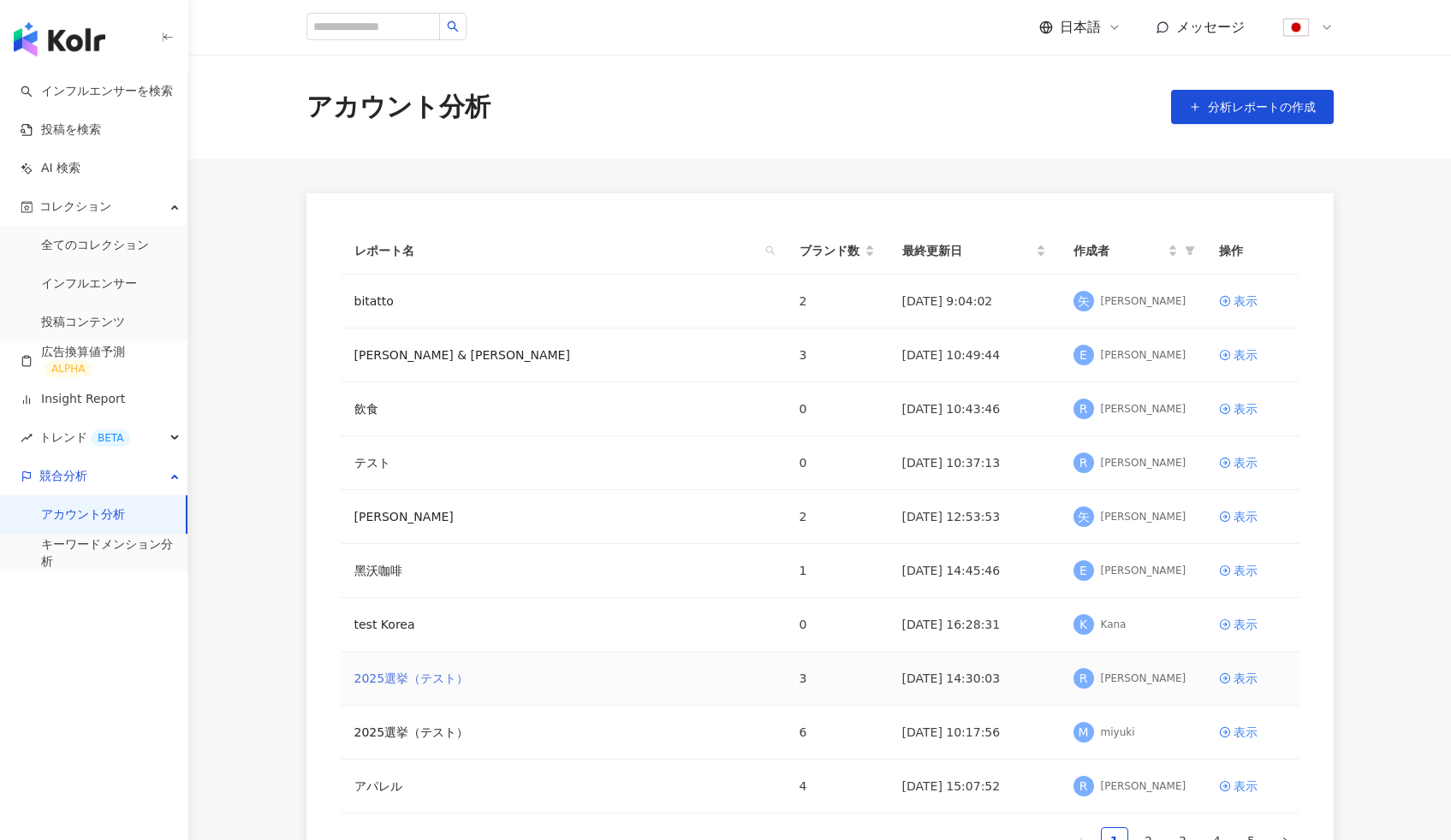
scroll to position [253, 0]
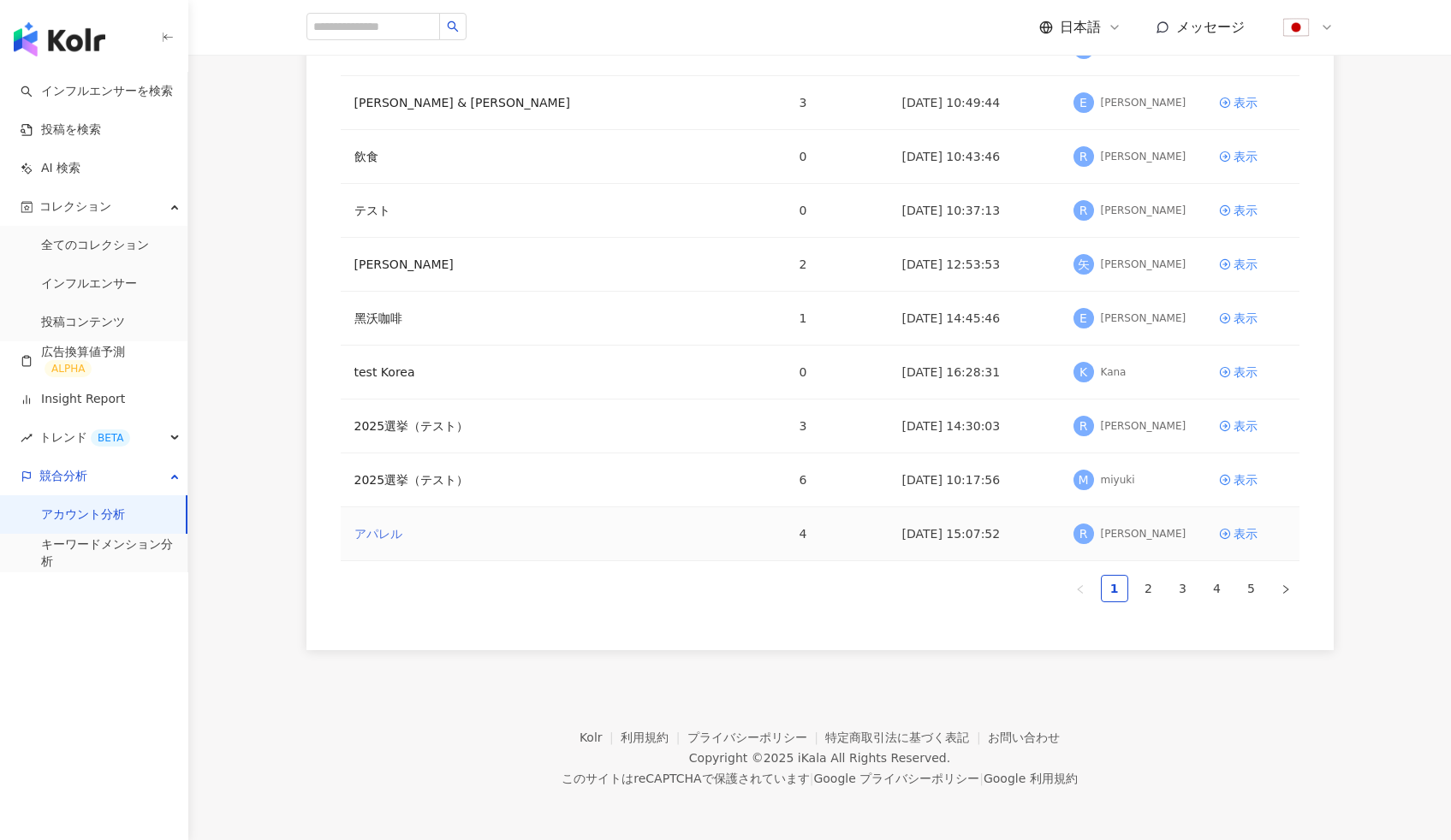
click at [356, 535] on link "アパレル" at bounding box center [378, 534] width 48 height 19
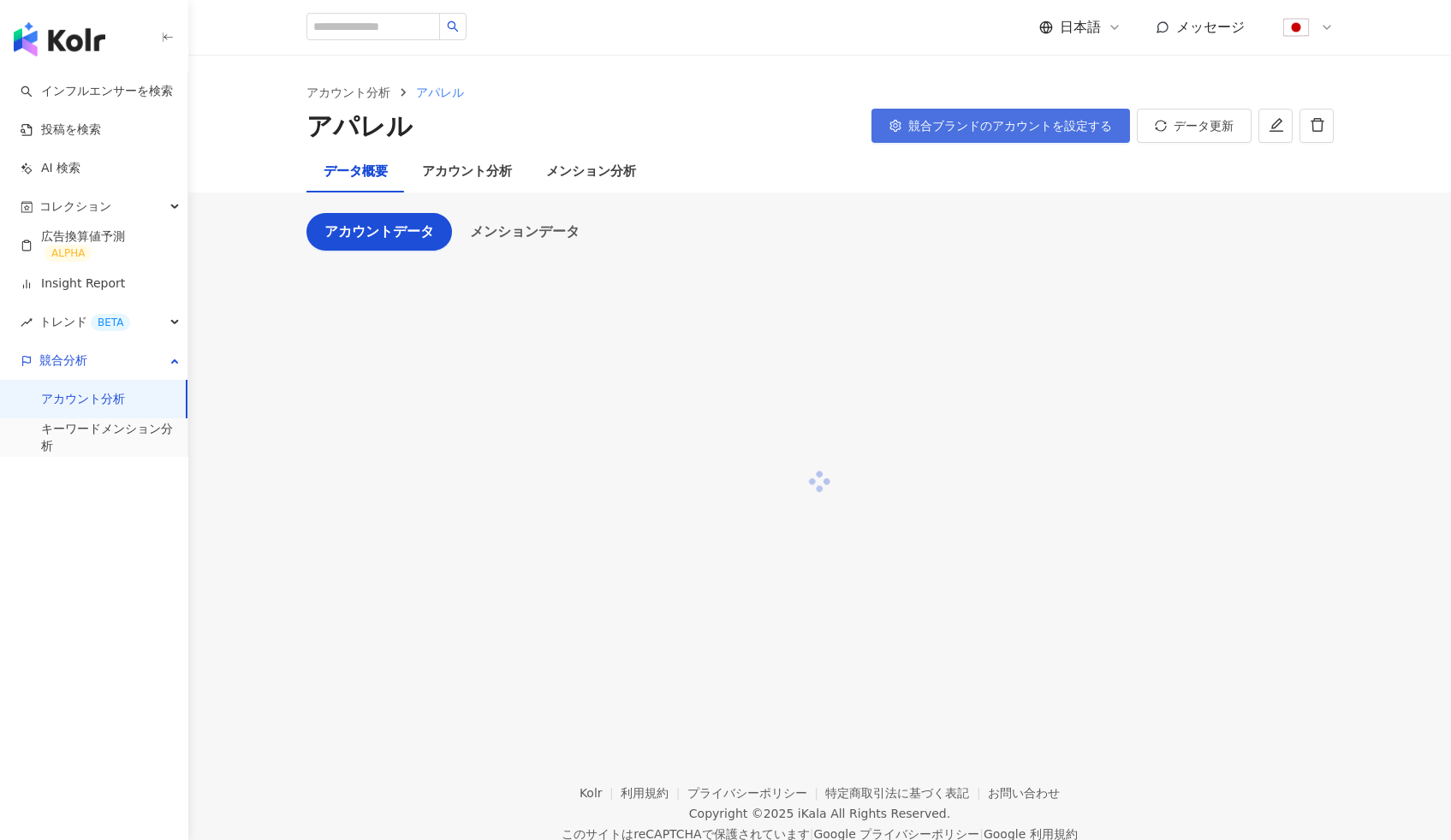
click at [997, 129] on span "競合ブランドのアカウントを設定する" at bounding box center [1010, 125] width 204 height 14
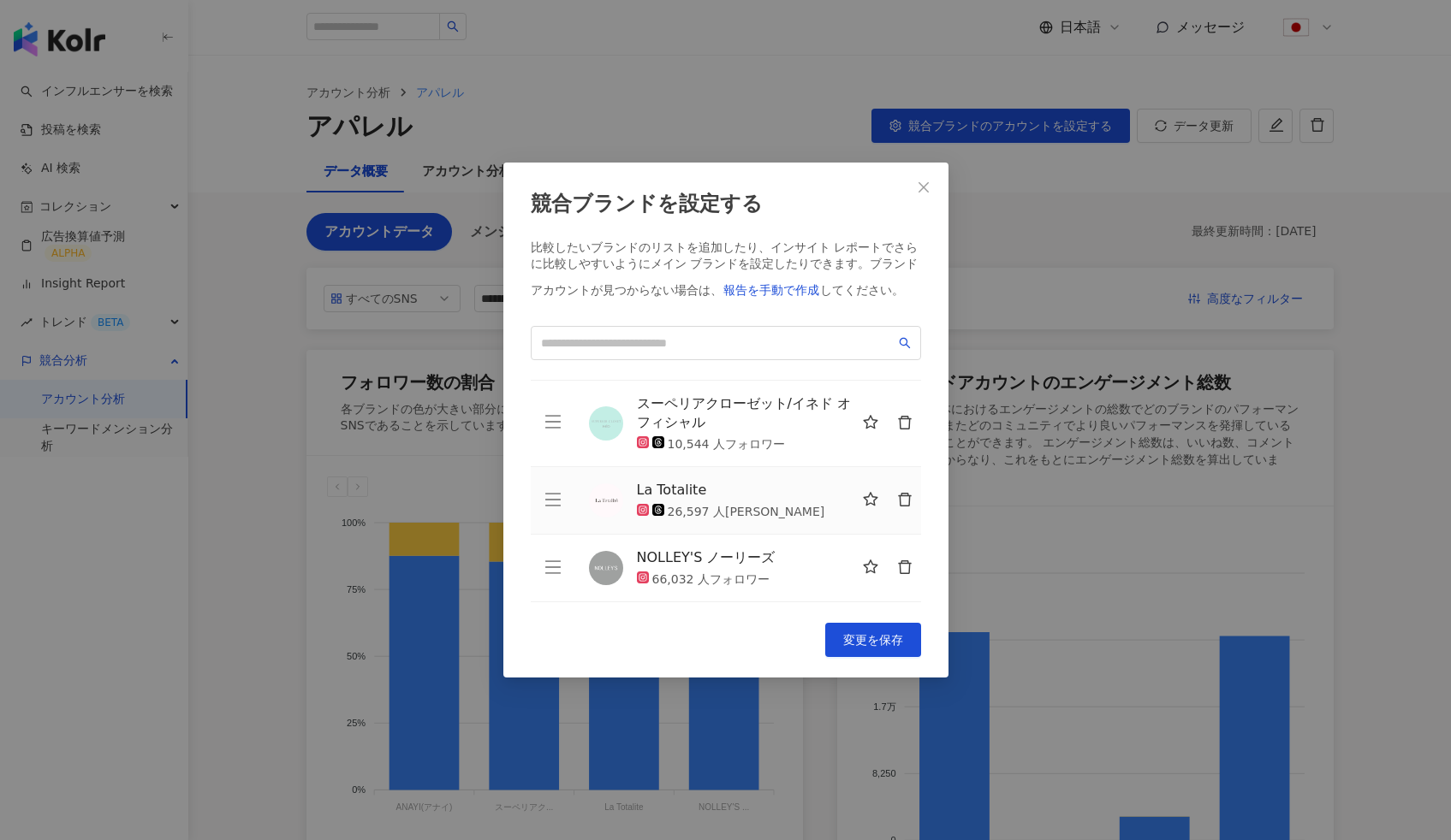
scroll to position [60, 0]
click at [696, 94] on div "競合ブランドを設定する 比較したいブランドのリストを追加したり、インサイト レポートでさらに比較しやすいようにメイン ブランドを設定したりできます。 ブランド…" at bounding box center [725, 420] width 1451 height 840
click at [922, 191] on icon "close" at bounding box center [924, 187] width 14 height 14
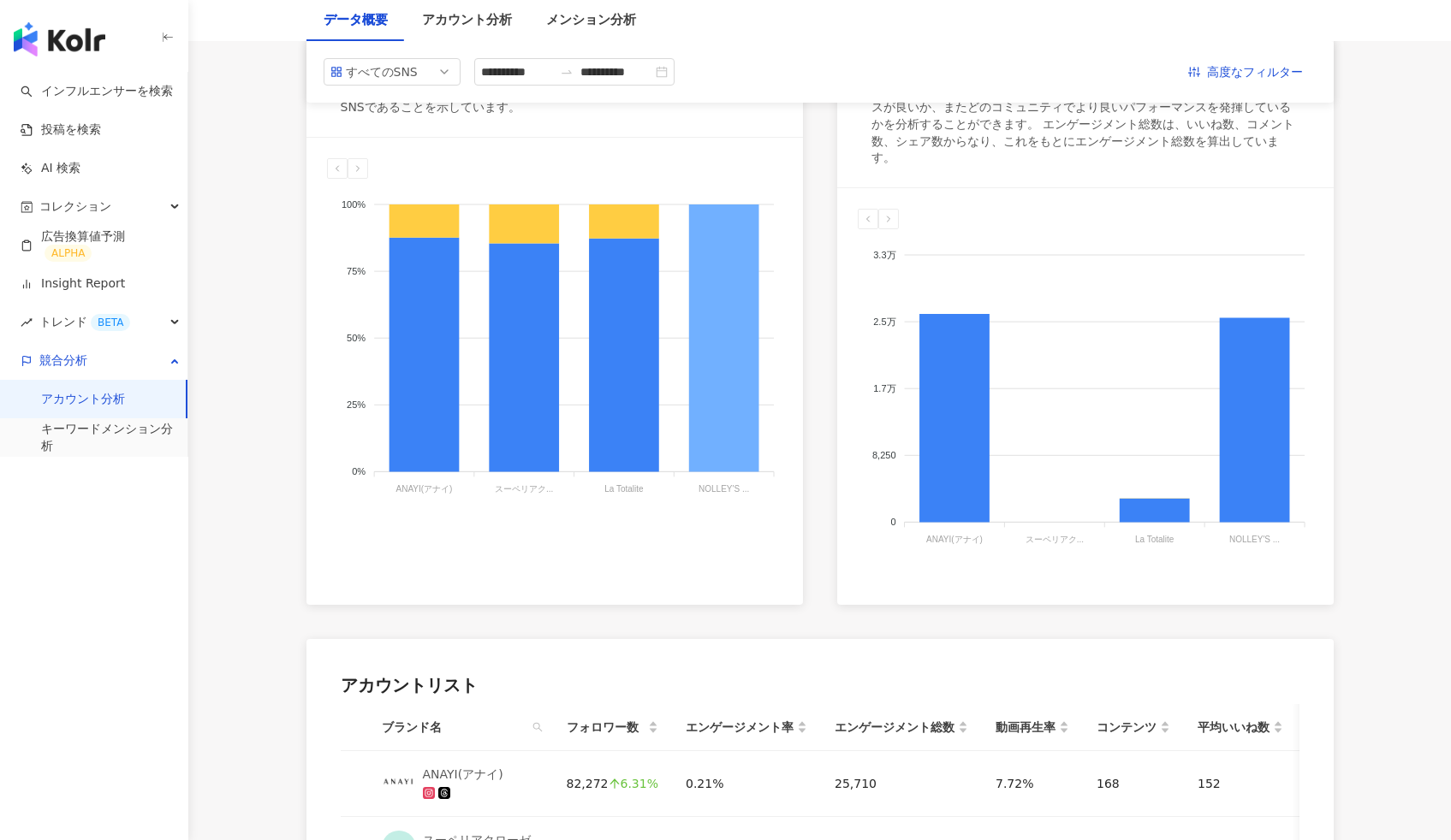
scroll to position [0, 0]
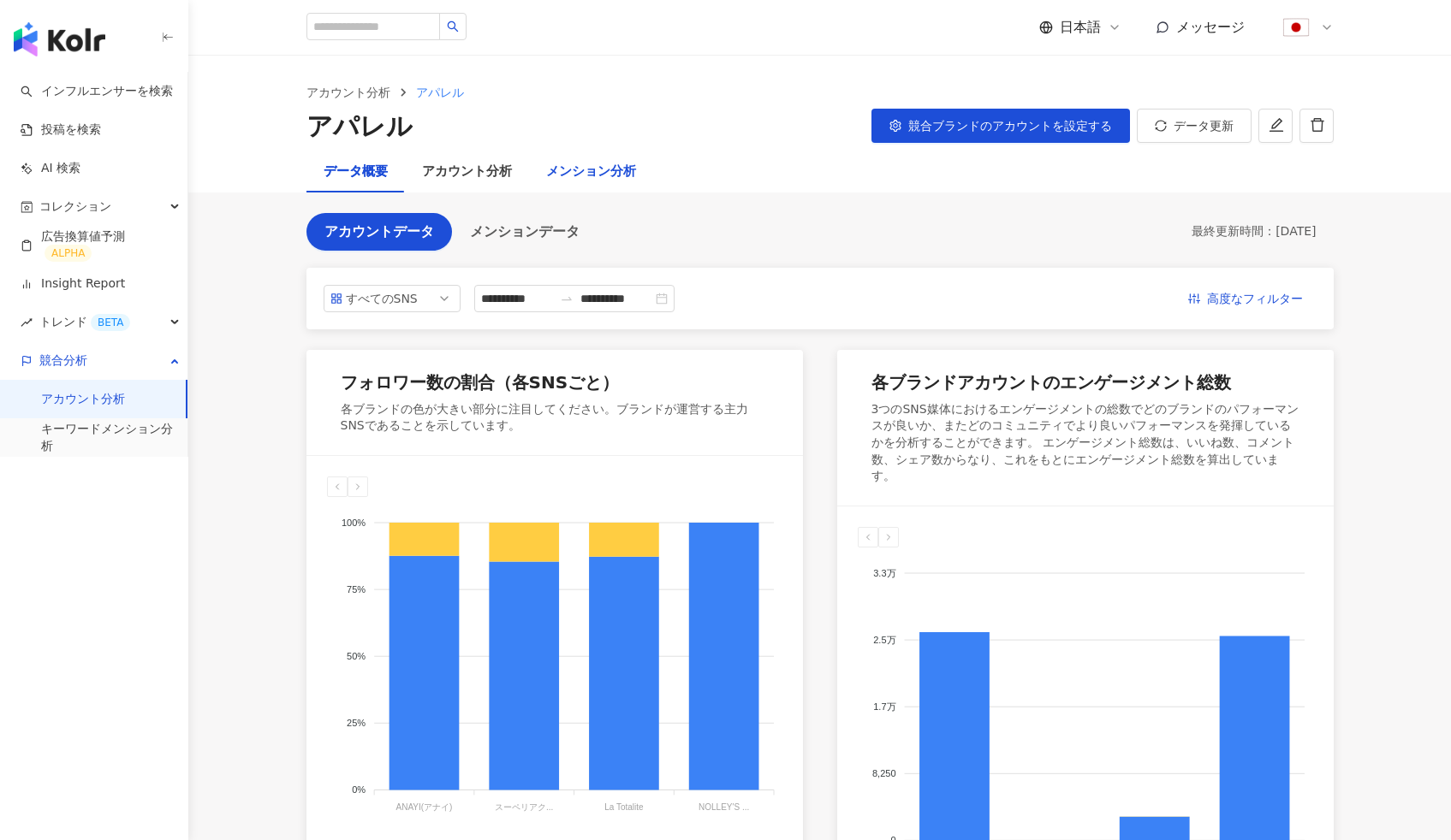
click at [585, 178] on div "メンション分析" at bounding box center [591, 172] width 90 height 21
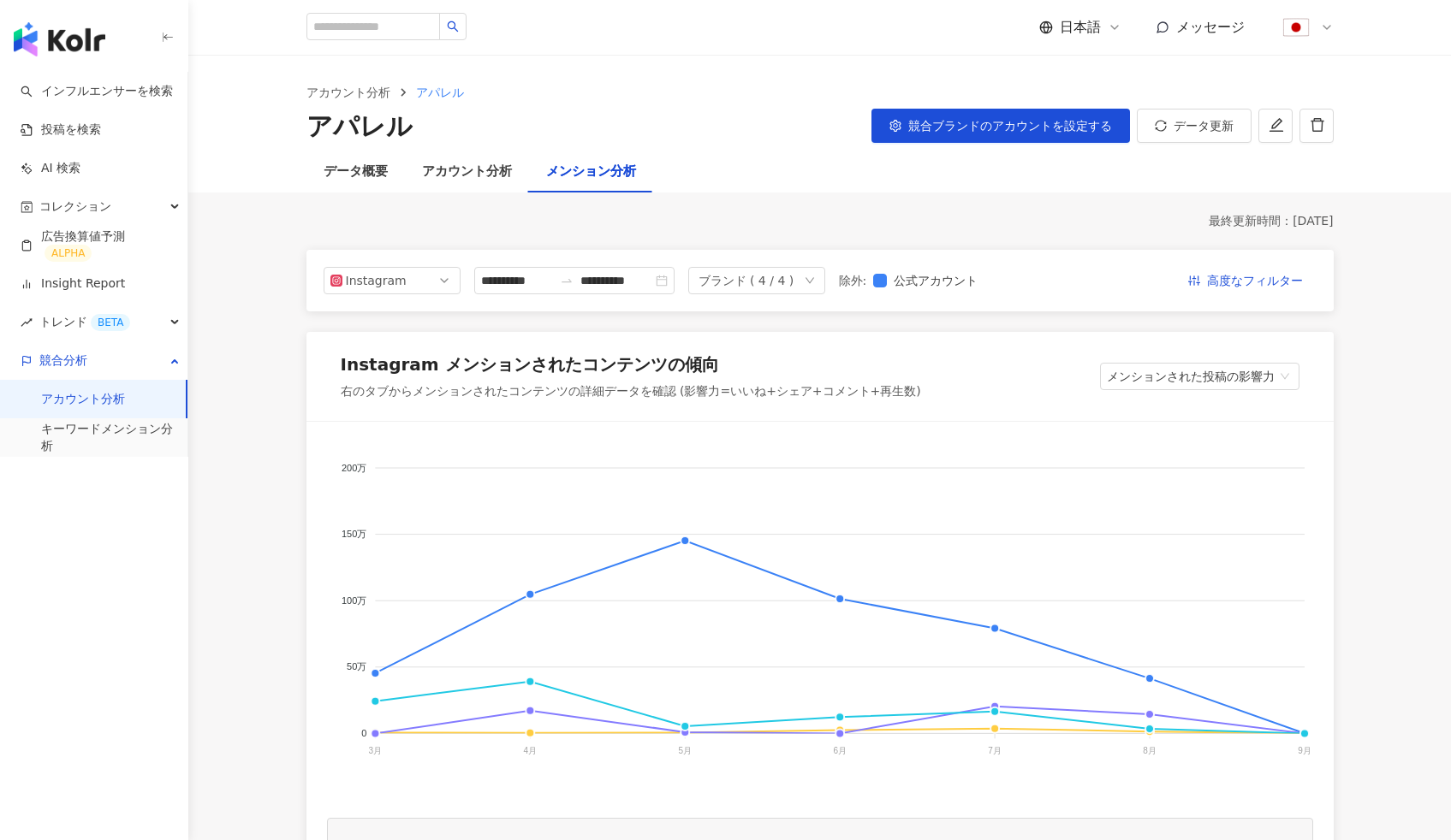
click at [78, 42] on img "button" at bounding box center [59, 40] width 92 height 34
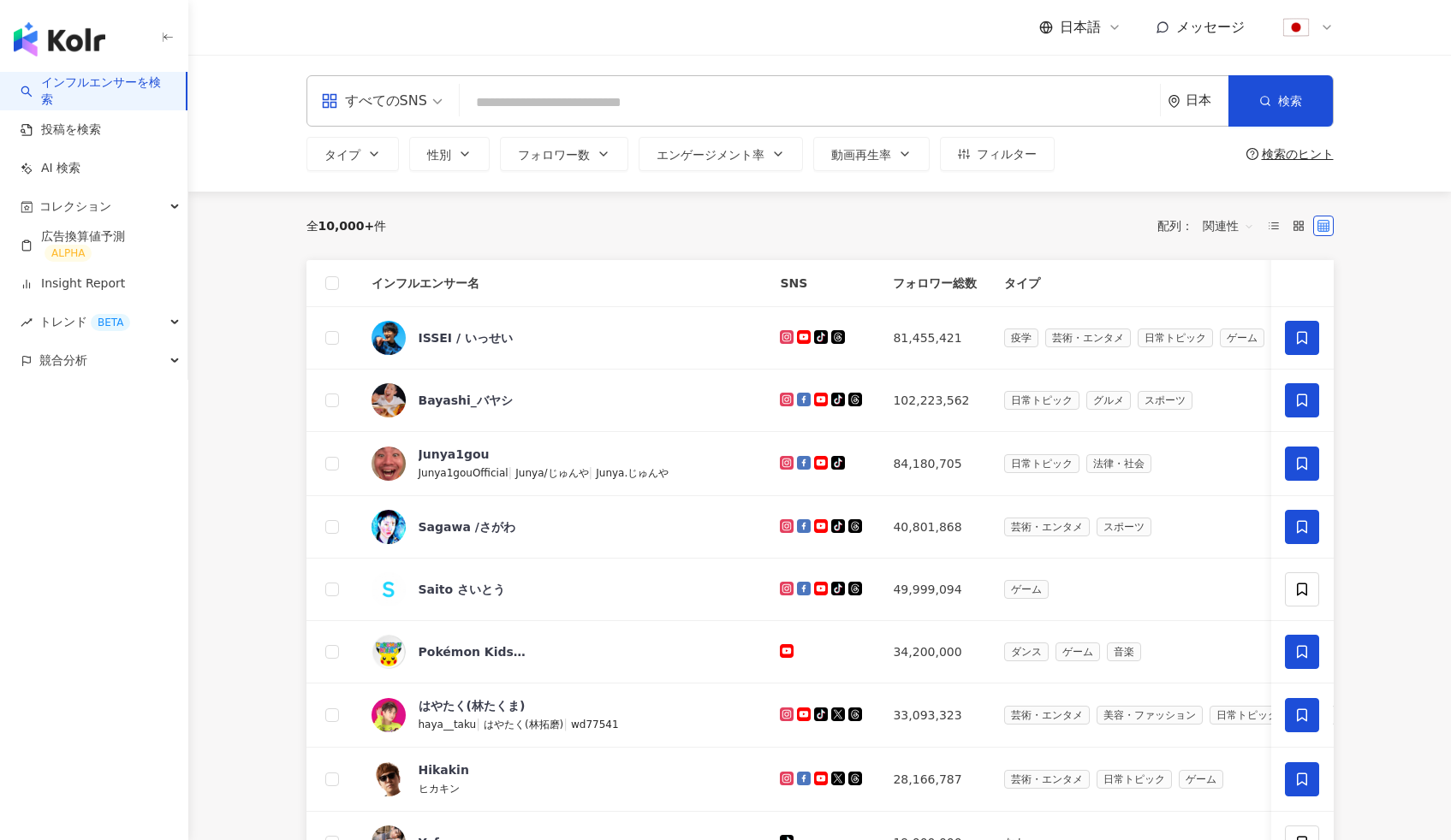
click at [424, 35] on div "日本語 メッセージ" at bounding box center [819, 27] width 1027 height 54
click at [826, 227] on div "全 10,000+ 件 配列： 関連性" at bounding box center [819, 226] width 1027 height 27
click at [125, 278] on link "Insight Report" at bounding box center [73, 284] width 104 height 17
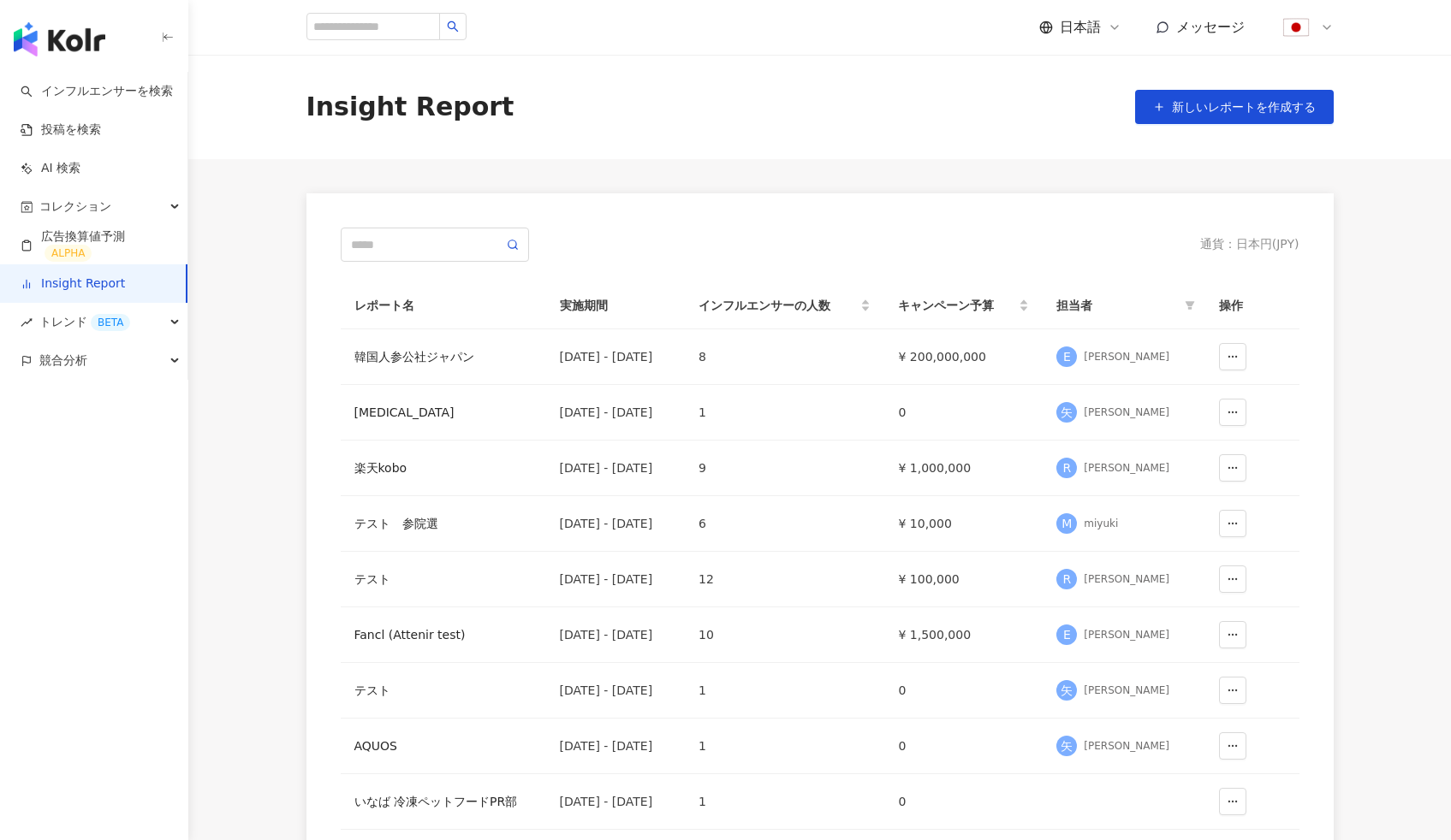
click at [79, 47] on img "button" at bounding box center [59, 40] width 92 height 34
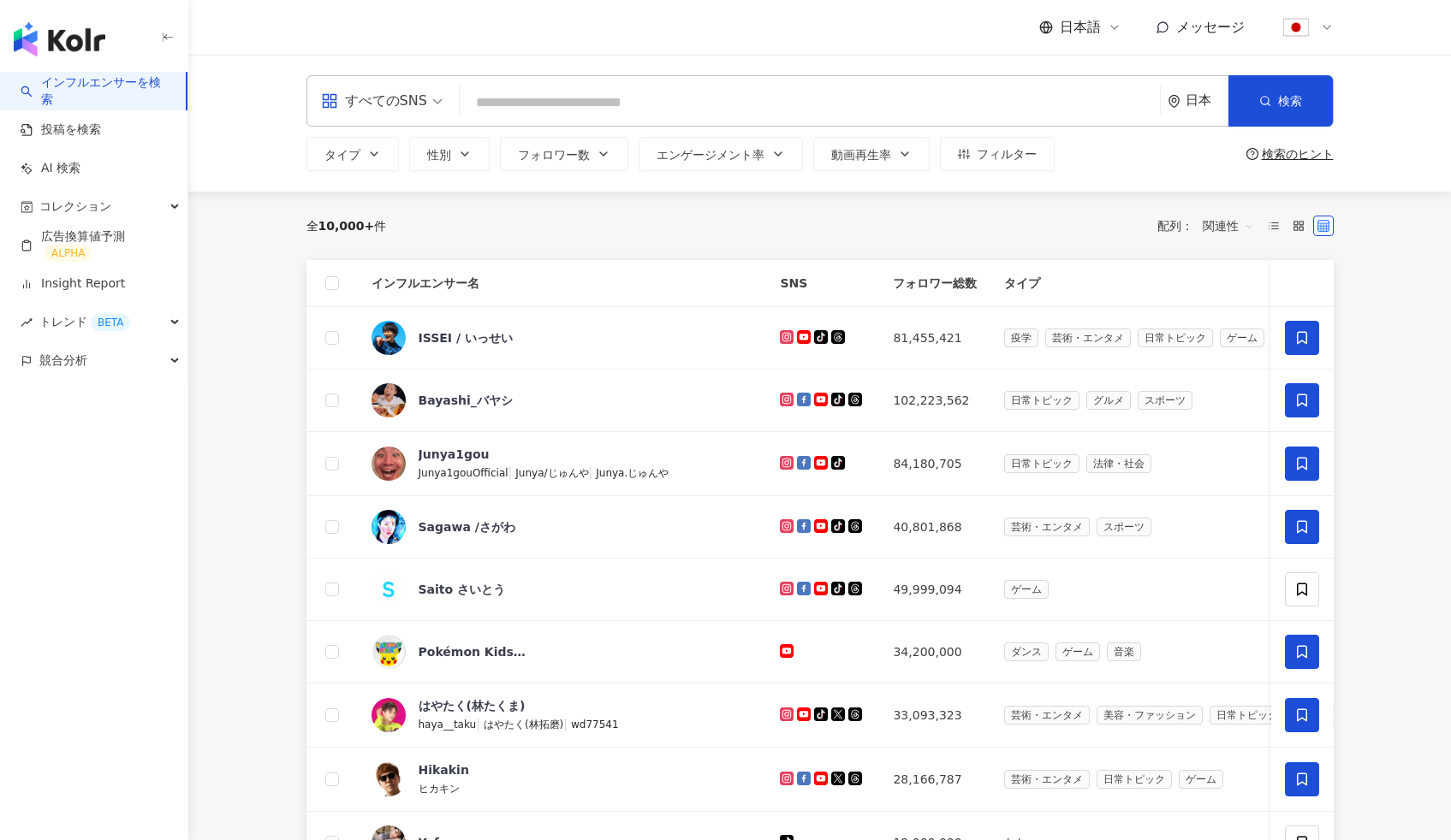
click at [432, 30] on div "日本語 メッセージ" at bounding box center [819, 27] width 1027 height 54
click at [1195, 99] on div "日本" at bounding box center [1206, 101] width 43 height 14
click at [888, 54] on div "日本語 メッセージ" at bounding box center [819, 27] width 1027 height 54
click at [1180, 111] on div "日本" at bounding box center [1197, 101] width 61 height 50
click at [816, 59] on div "すべてのSNS 日本 検索 タイプ 性別 フォロワー数 エンゲージメント率 動画再生率 フィルター 検索のヒント" at bounding box center [819, 122] width 1262 height 137
